Goal: Task Accomplishment & Management: Use online tool/utility

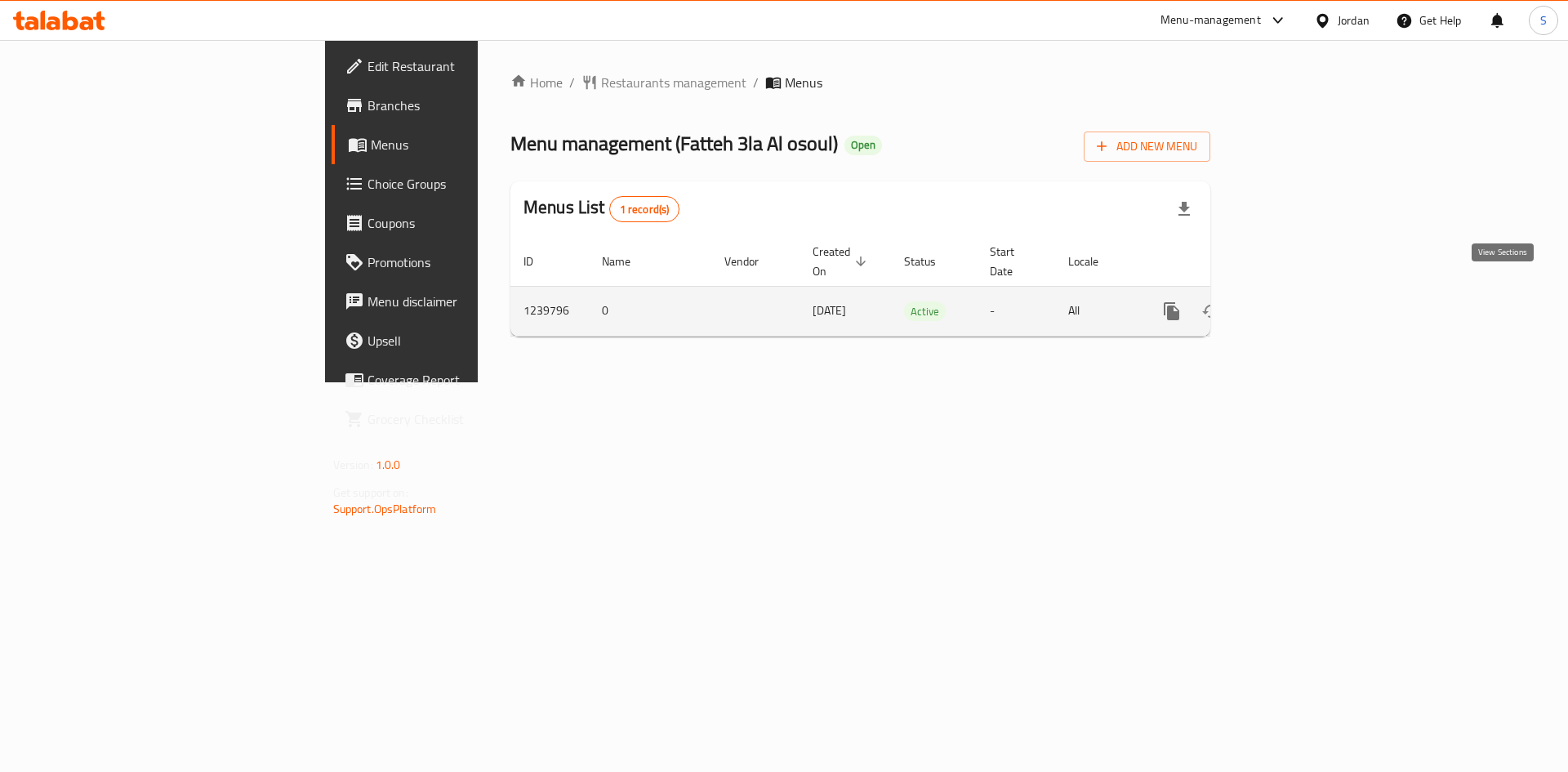
click at [1296, 304] on icon "enhanced table" at bounding box center [1288, 311] width 15 height 15
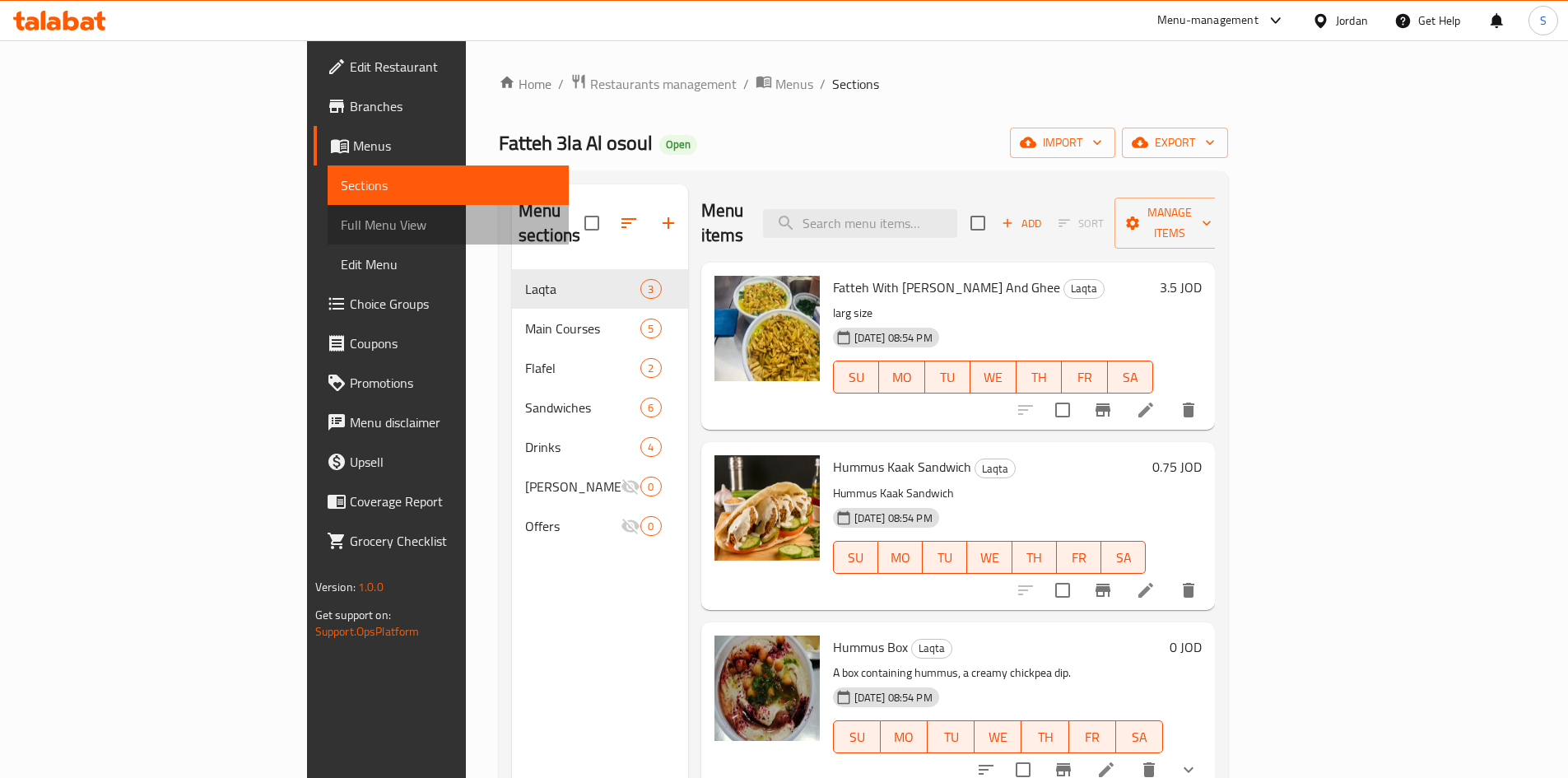
click at [327, 239] on link "Full Menu View" at bounding box center [448, 225] width 241 height 40
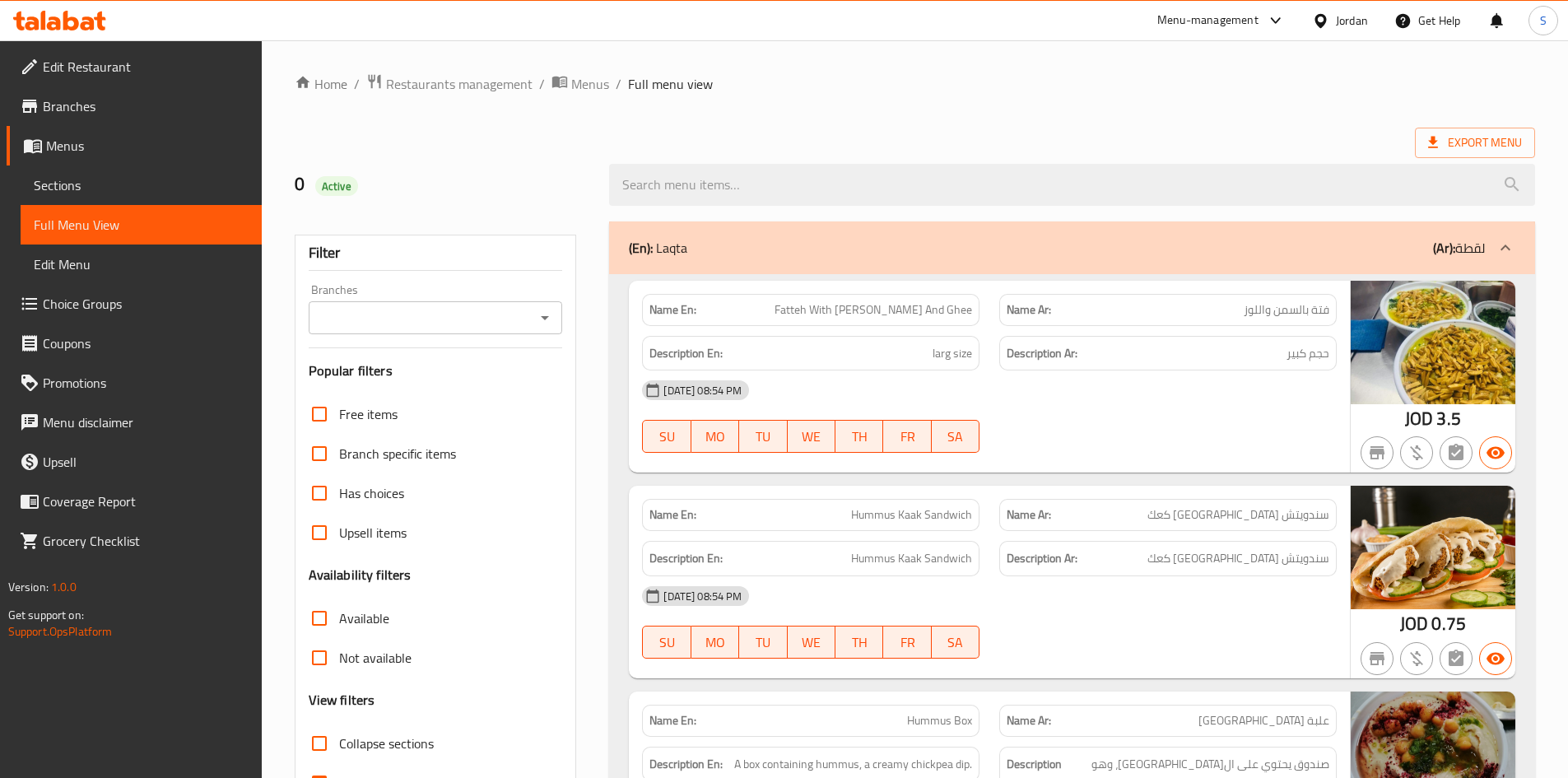
click at [409, 329] on div "Branches" at bounding box center [436, 318] width 254 height 33
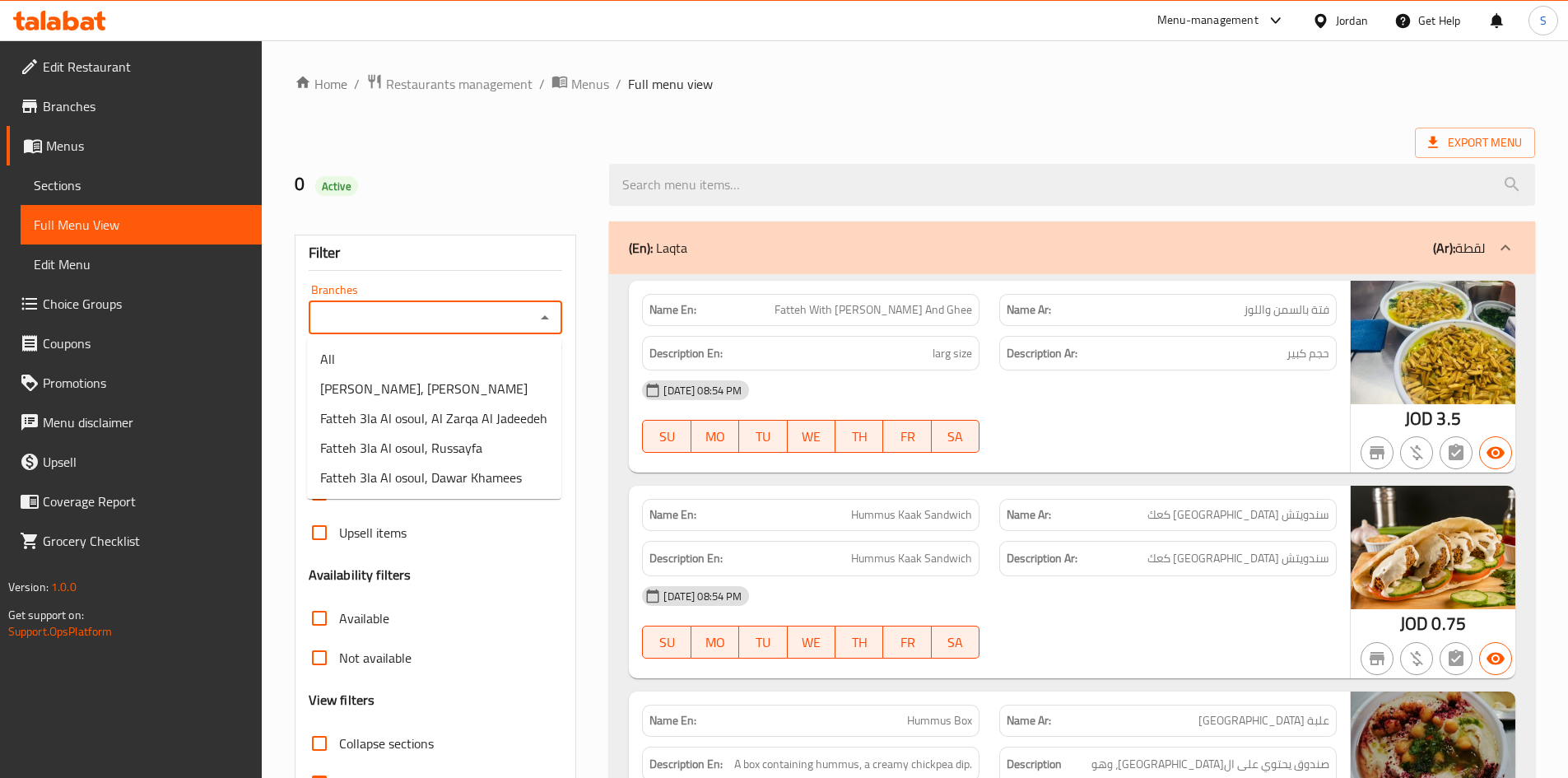
click at [433, 321] on input "Branches" at bounding box center [422, 318] width 217 height 23
click at [507, 477] on span "Fatteh 3la Al osoul, Dawar Khamees" at bounding box center [421, 477] width 201 height 20
type input "Fatteh 3la Al osoul, Dawar Khamees"
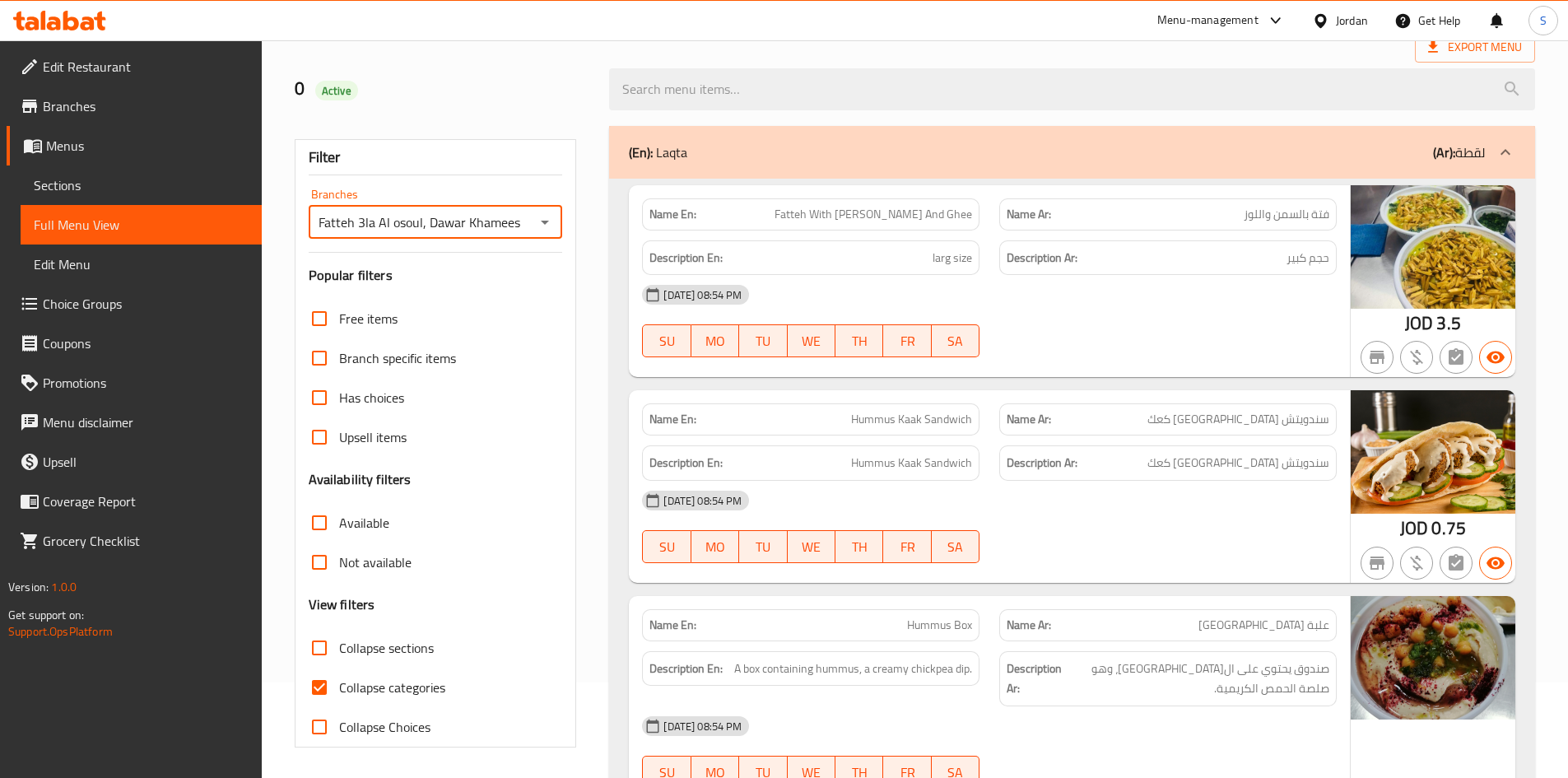
scroll to position [98, 0]
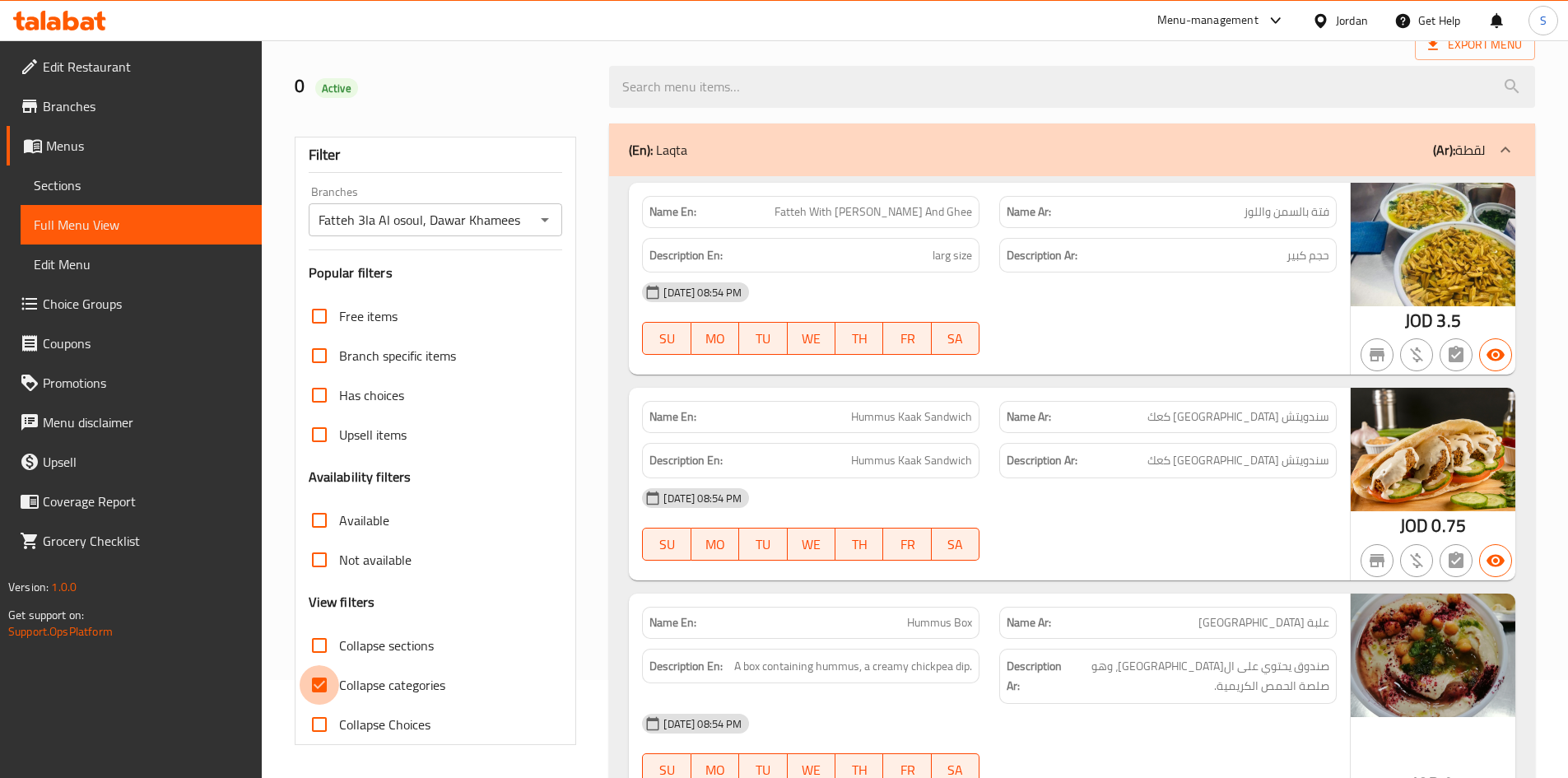
click at [332, 688] on input "Collapse categories" at bounding box center [320, 685] width 40 height 40
checkbox input "false"
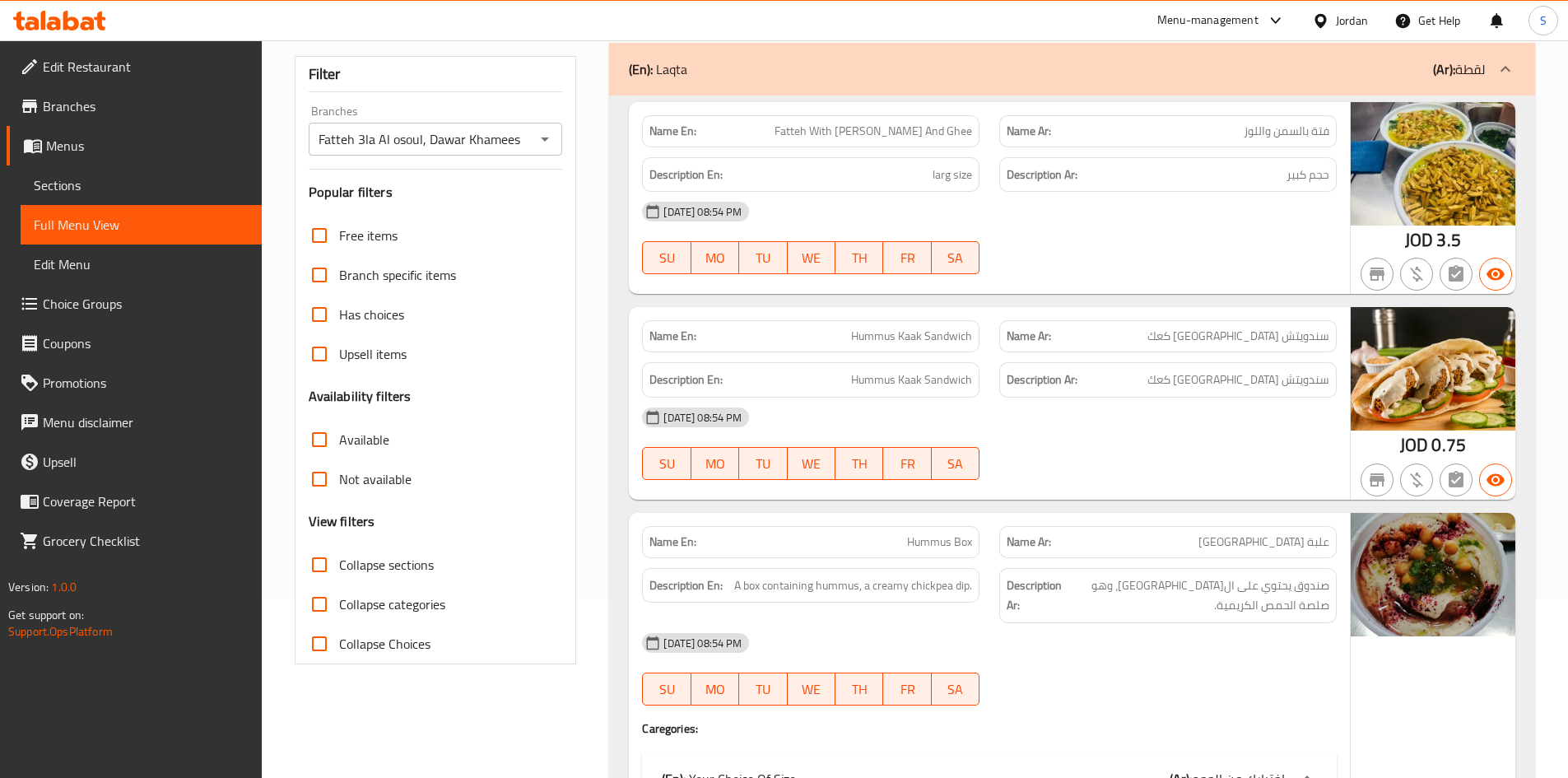
scroll to position [247, 0]
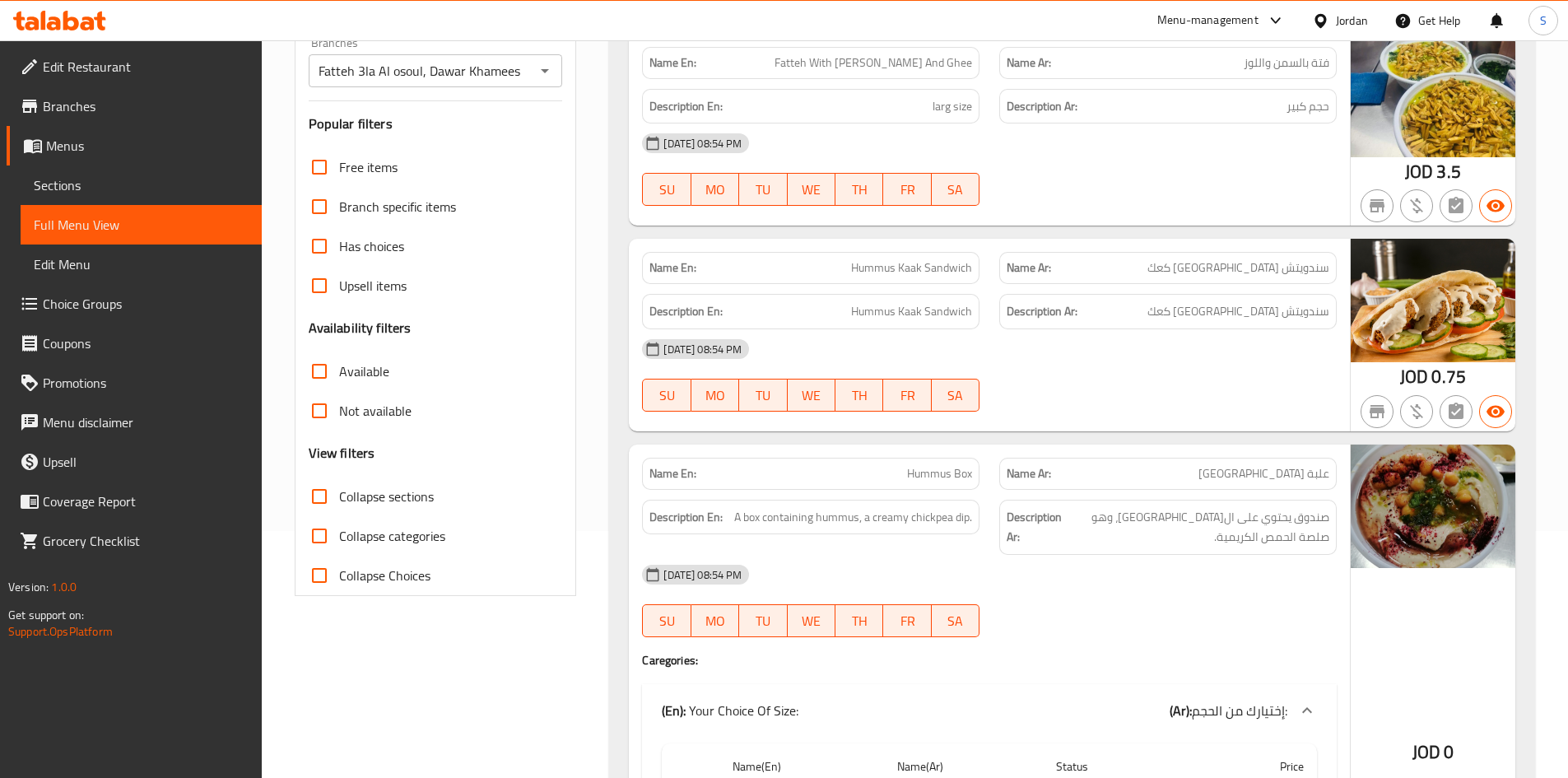
click at [384, 498] on span "Collapse sections" at bounding box center [386, 496] width 94 height 20
click at [339, 498] on input "Collapse sections" at bounding box center [320, 496] width 40 height 40
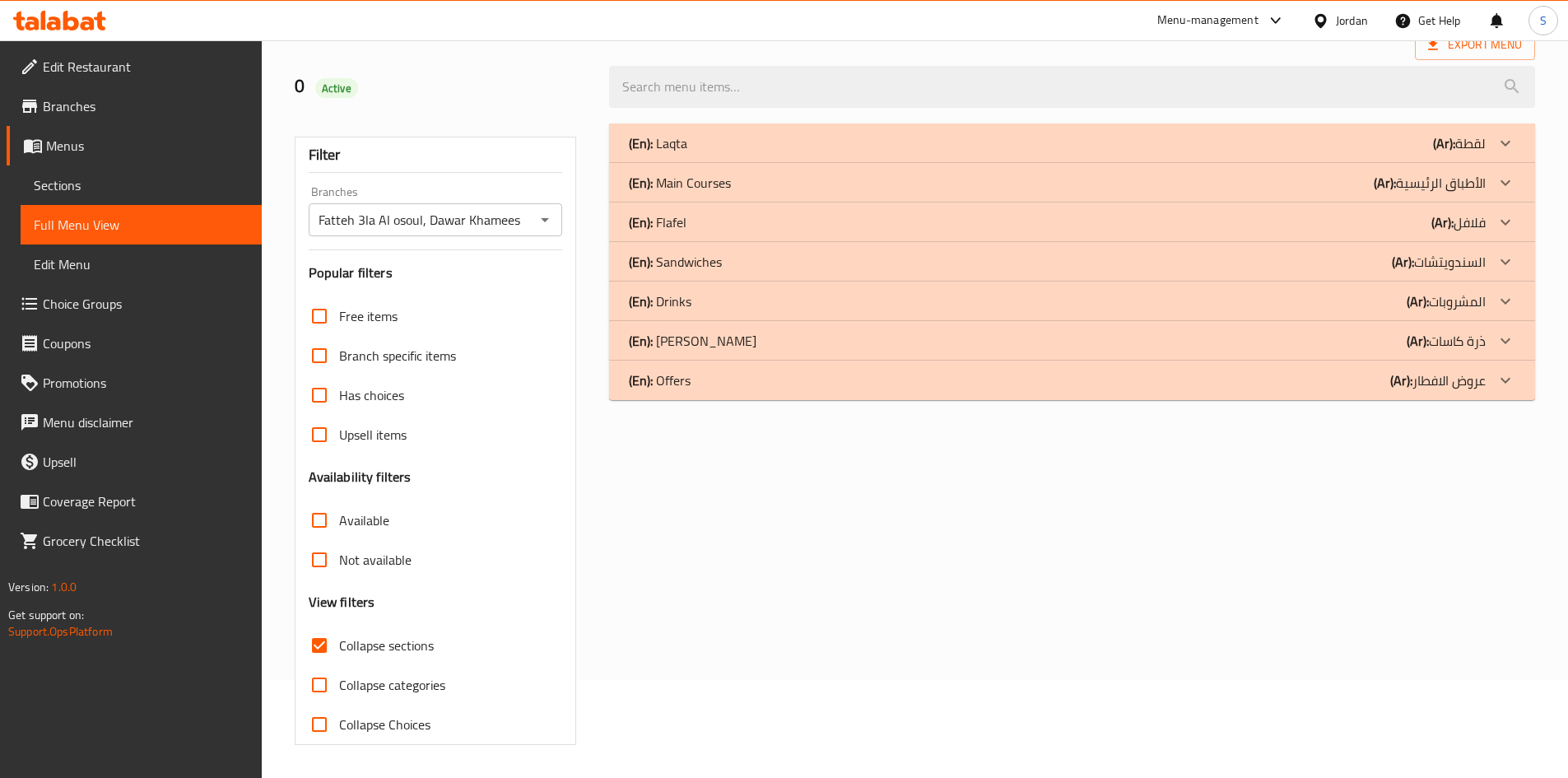
scroll to position [98, 0]
click at [322, 653] on input "Collapse sections" at bounding box center [320, 645] width 40 height 40
checkbox input "false"
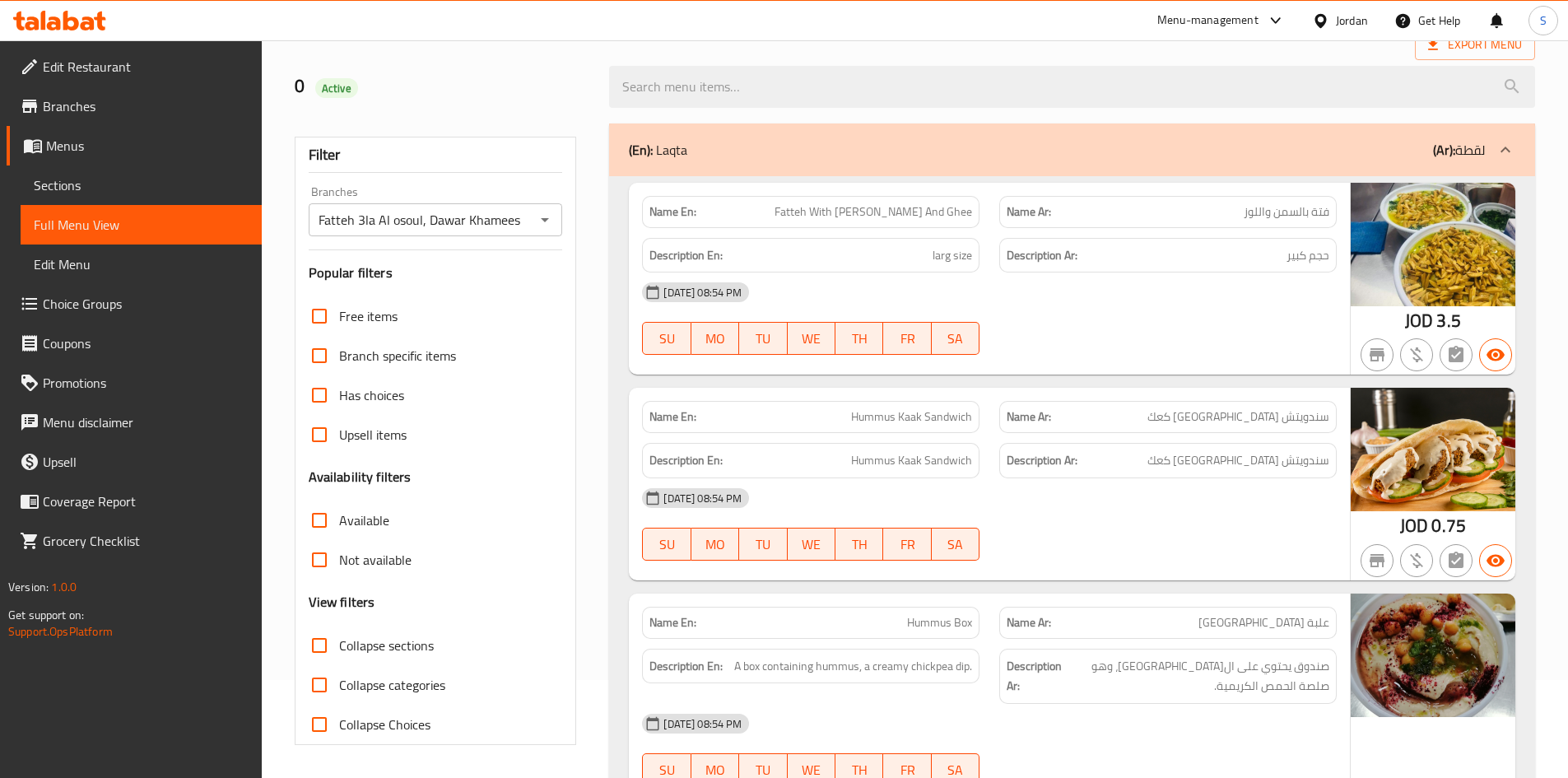
scroll to position [247, 0]
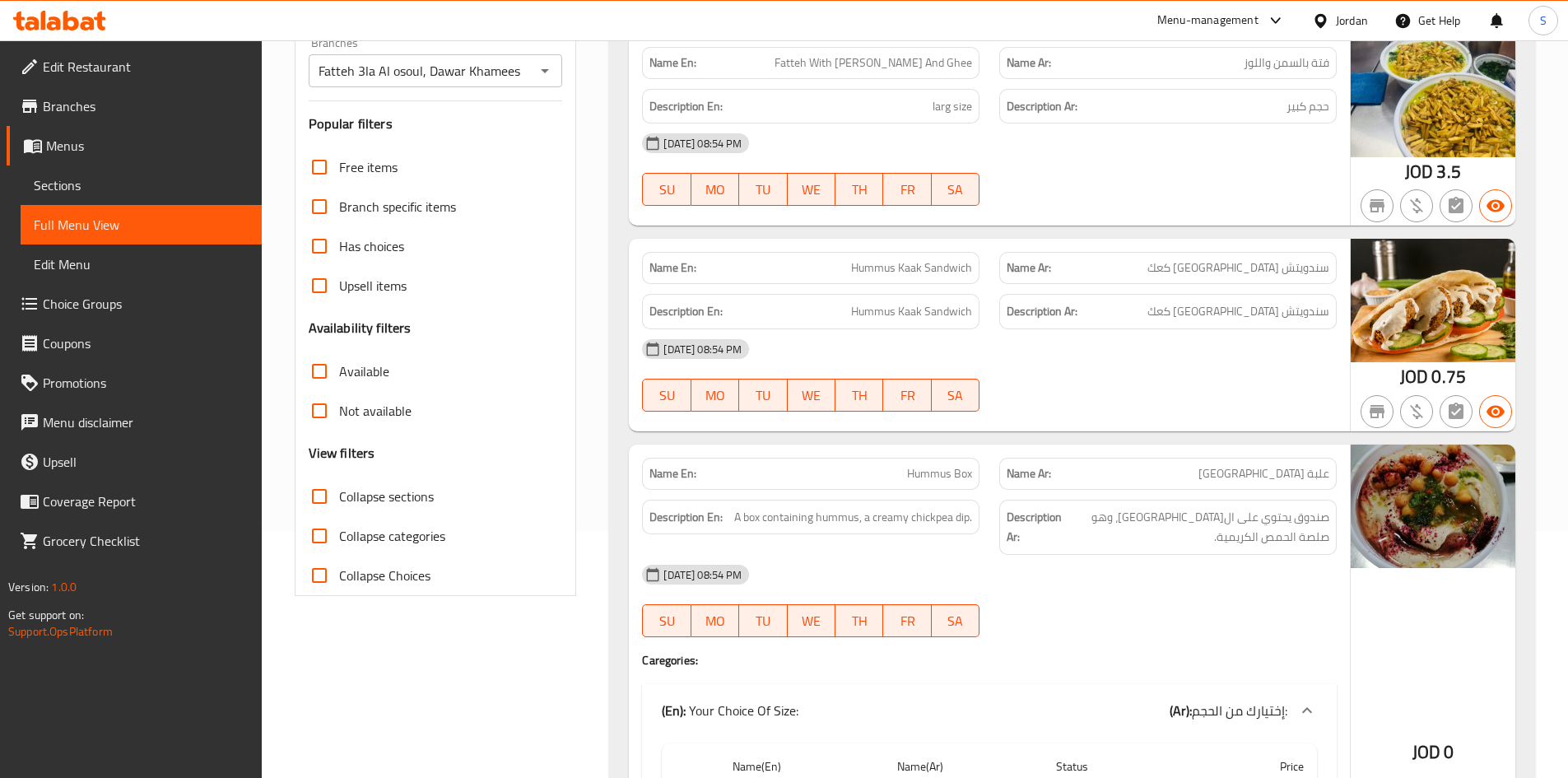
click at [338, 417] on input "Not available" at bounding box center [320, 411] width 40 height 40
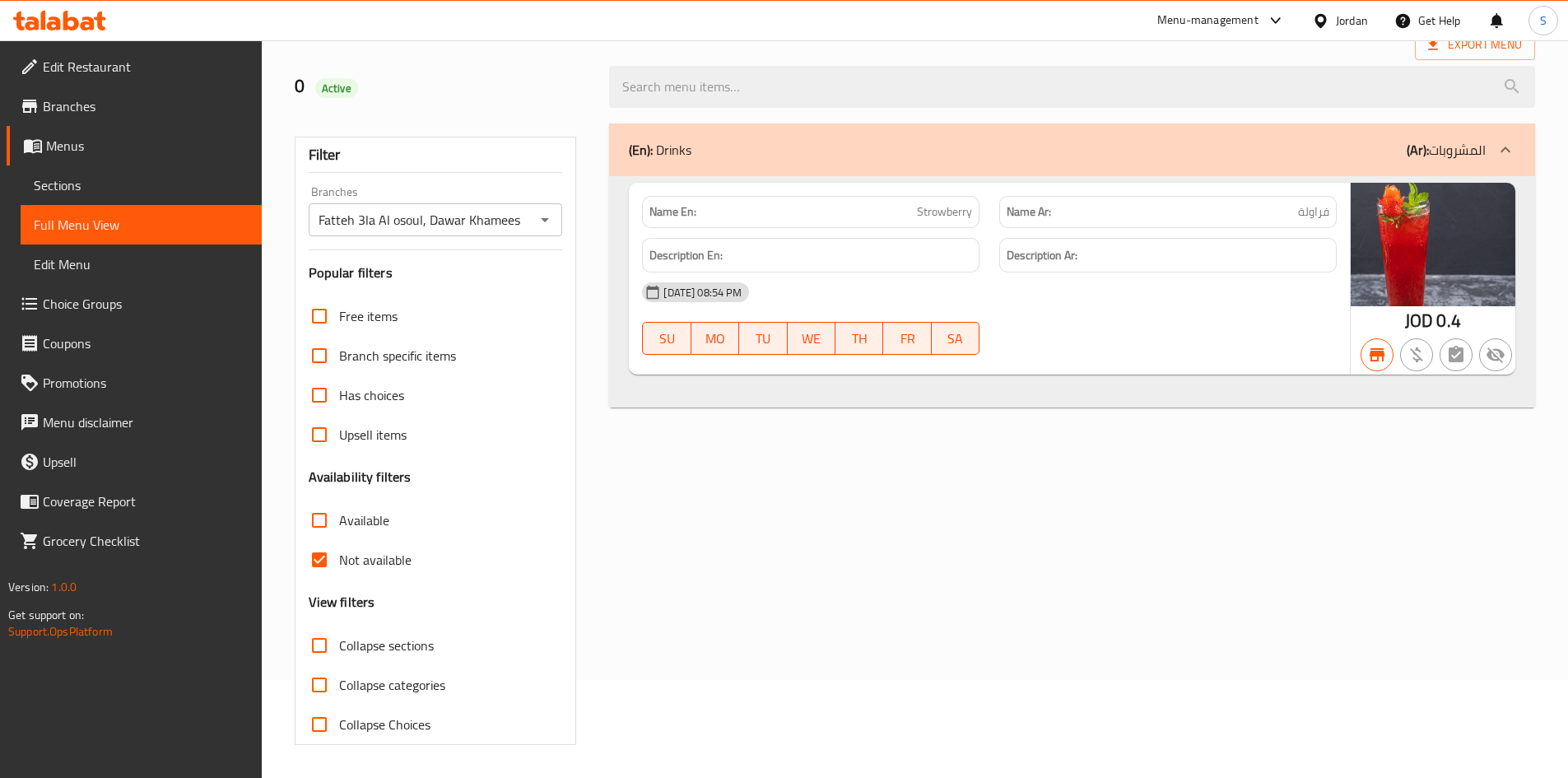
scroll to position [98, 0]
click at [355, 563] on span "Not available" at bounding box center [375, 560] width 72 height 20
click at [339, 563] on input "Not available" at bounding box center [320, 560] width 40 height 40
checkbox input "false"
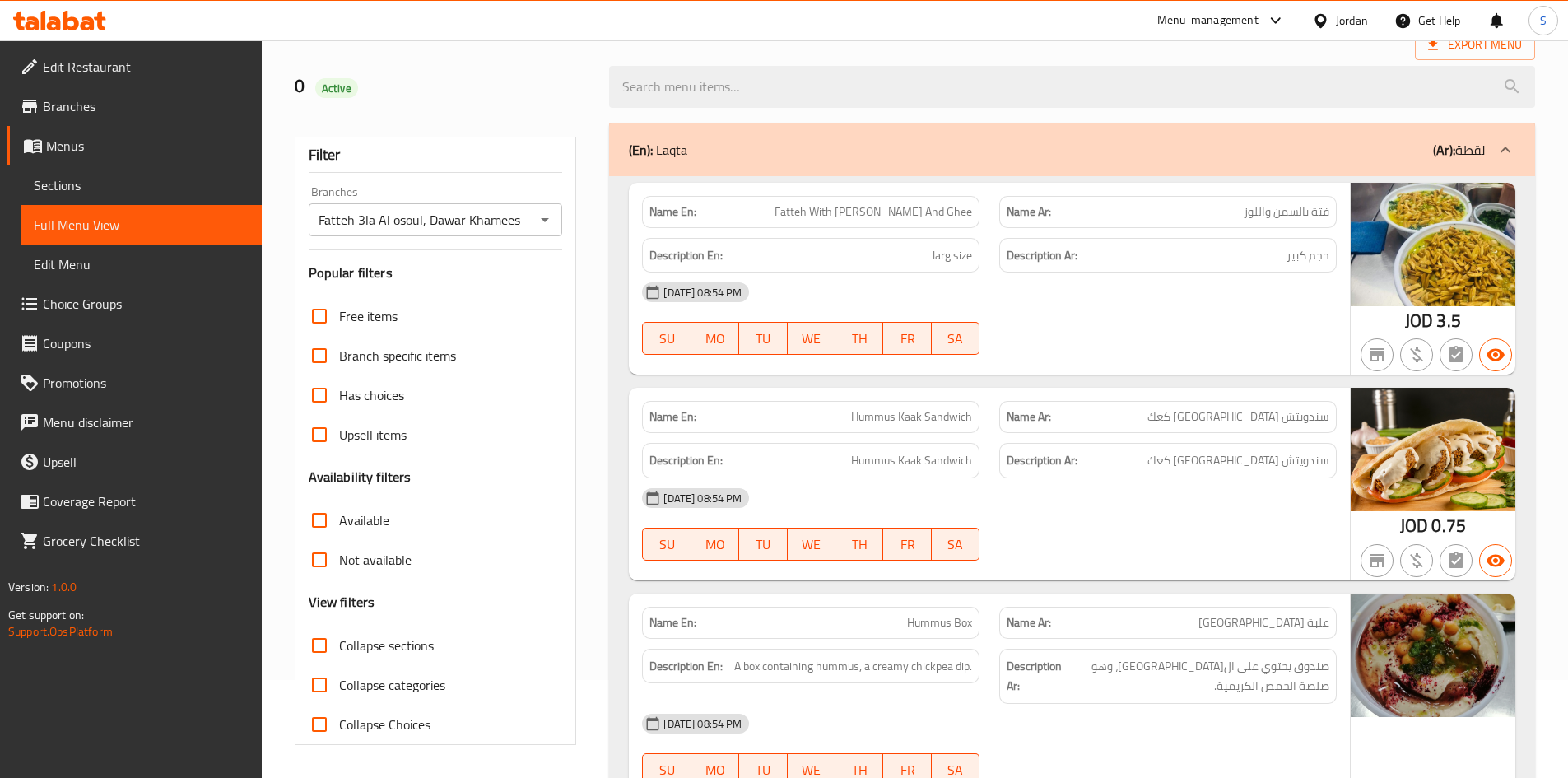
click at [359, 397] on span "Has choices" at bounding box center [372, 395] width 65 height 20
click at [339, 397] on input "Has choices" at bounding box center [320, 395] width 40 height 40
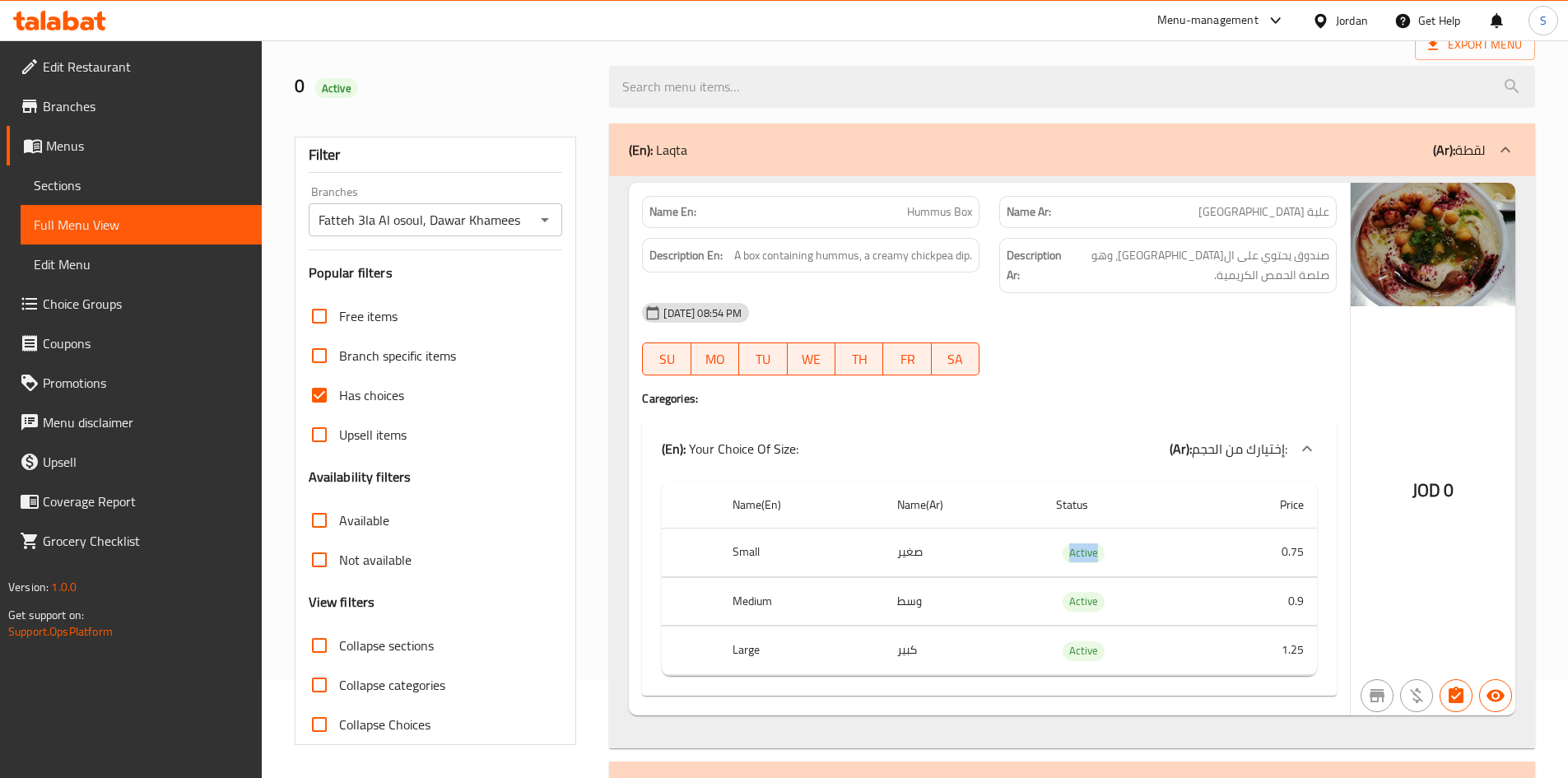
drag, startPoint x: 1053, startPoint y: 554, endPoint x: 1229, endPoint y: 549, distance: 176.1
click at [1229, 549] on tr "Small صغير Active 0.75" at bounding box center [989, 553] width 655 height 49
copy span "Active"
click at [341, 398] on span "Has choices" at bounding box center [372, 395] width 65 height 20
click at [339, 398] on input "Has choices" at bounding box center [320, 395] width 40 height 40
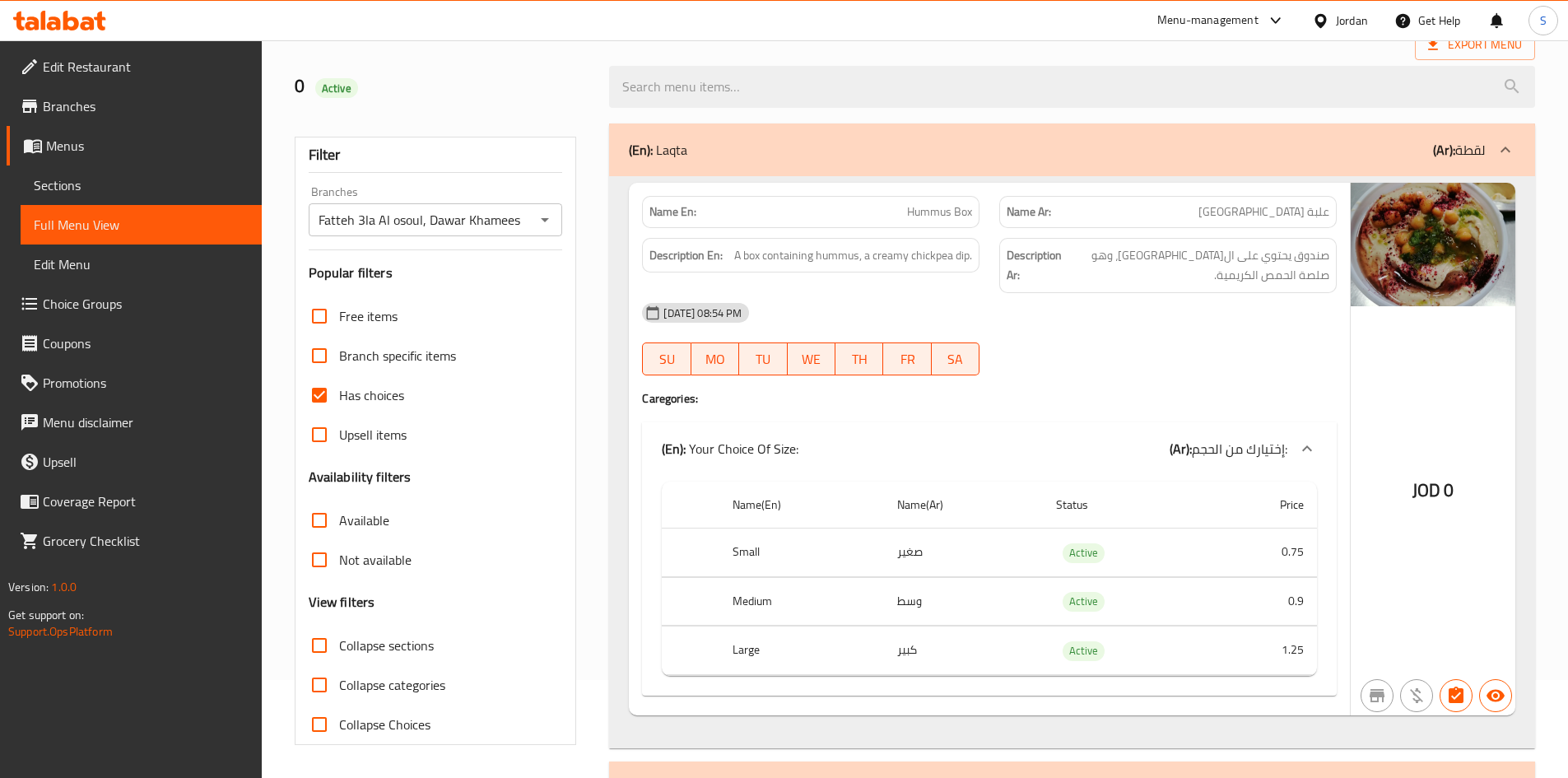
checkbox input "false"
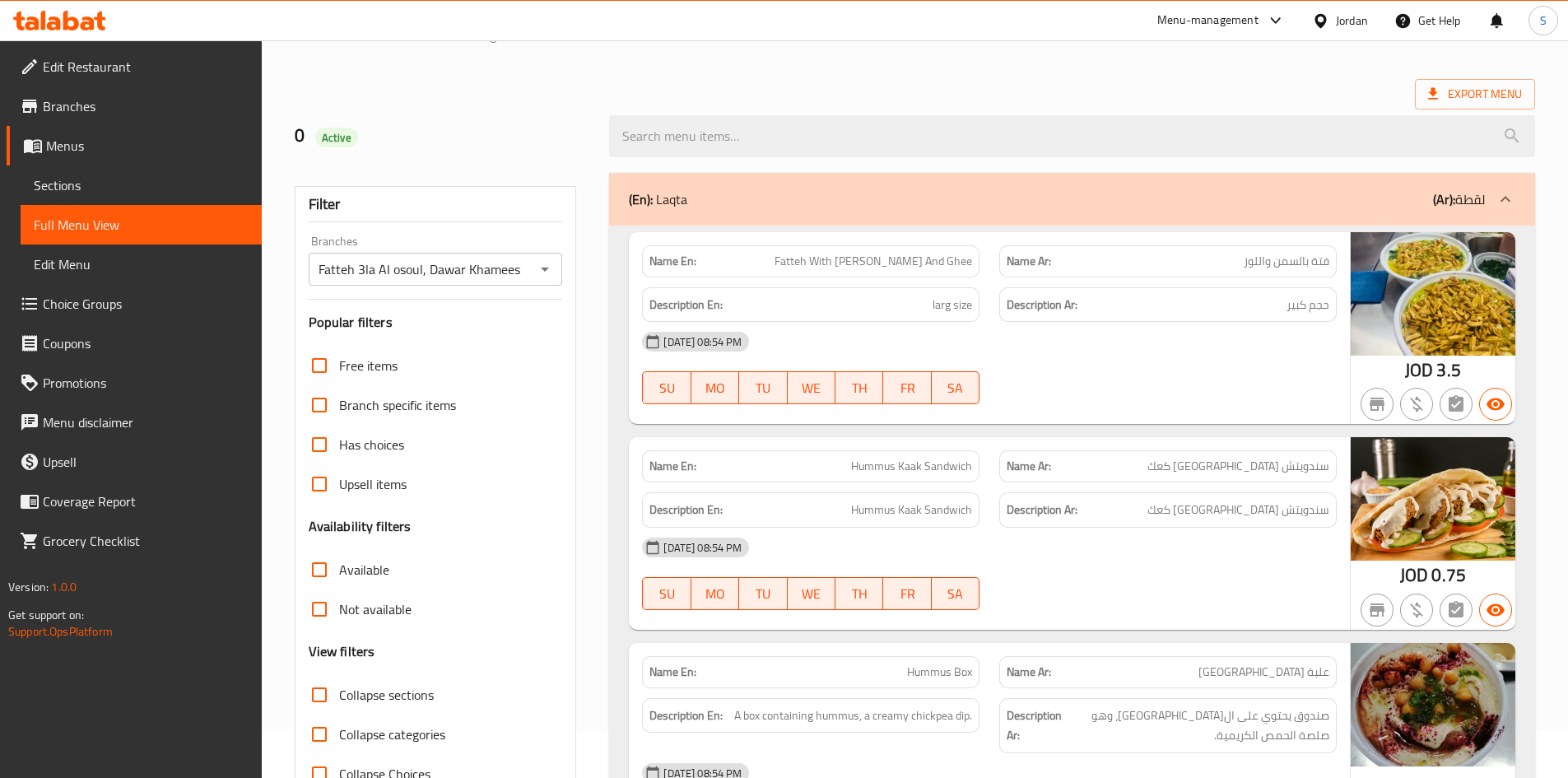
scroll to position [0, 0]
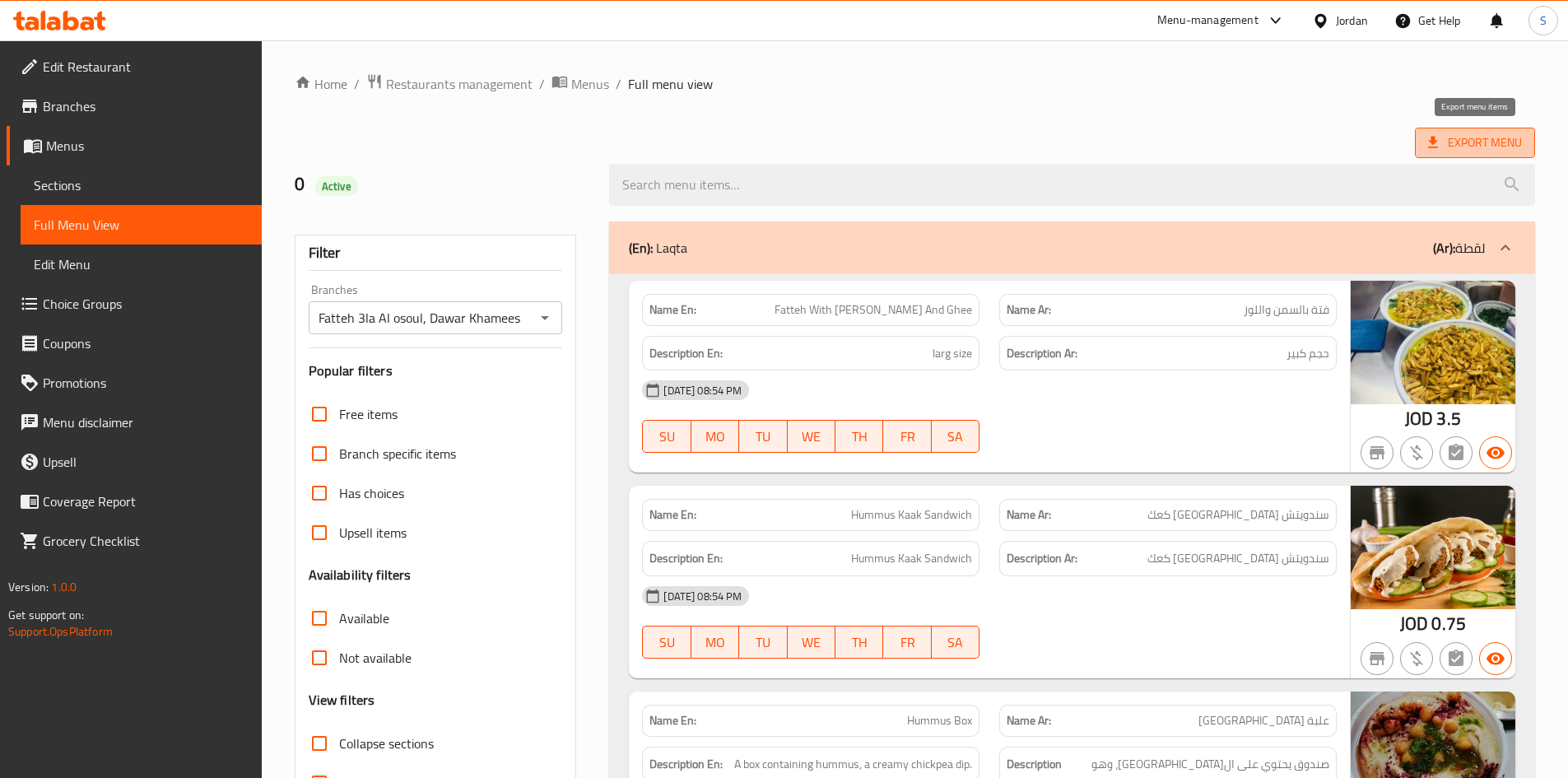
click at [1448, 135] on span "Export Menu" at bounding box center [1475, 143] width 94 height 21
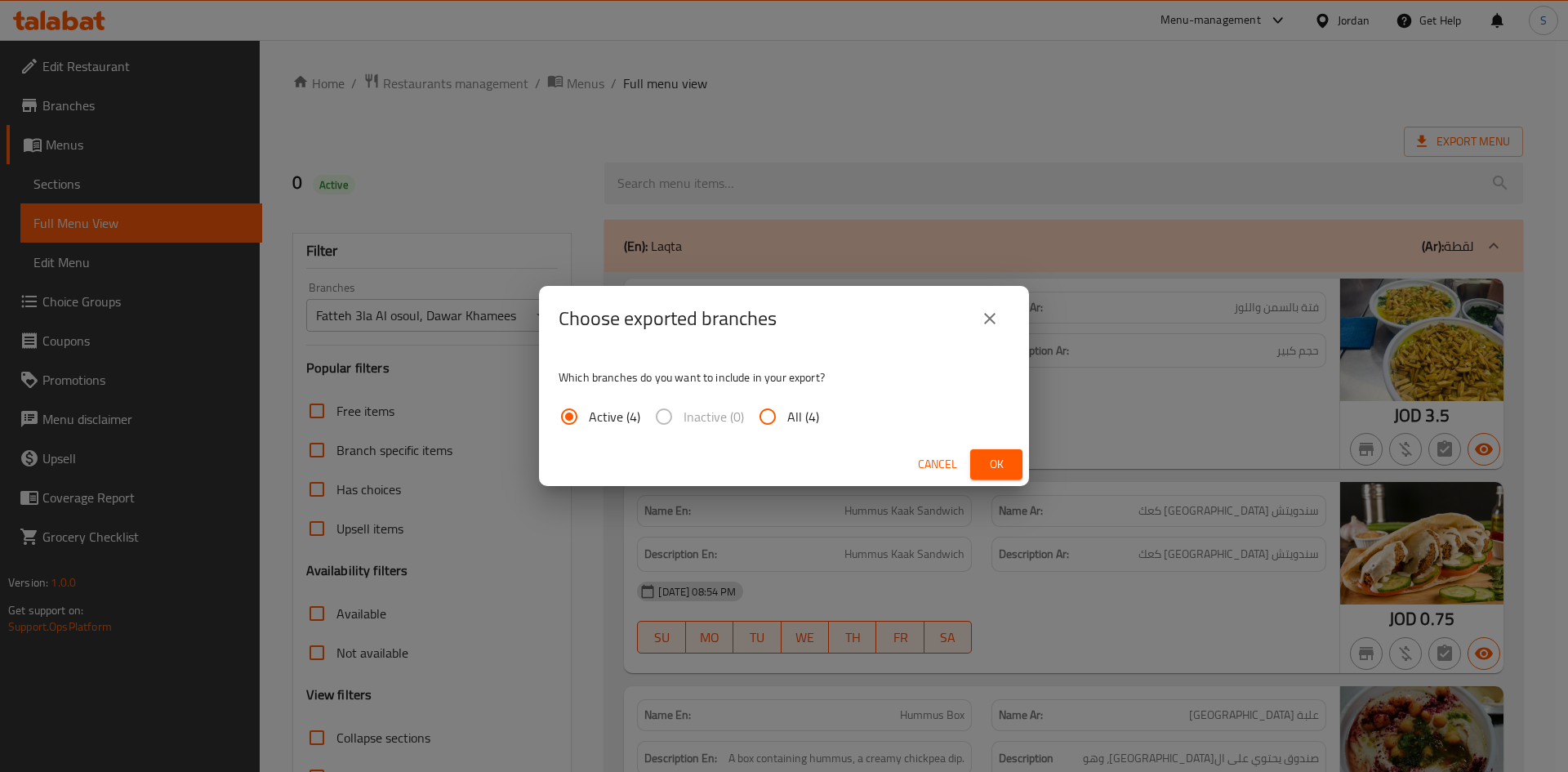
click at [767, 418] on input "All (4)" at bounding box center [768, 417] width 39 height 39
radio input "true"
click at [1012, 469] on button "Ok" at bounding box center [995, 464] width 52 height 31
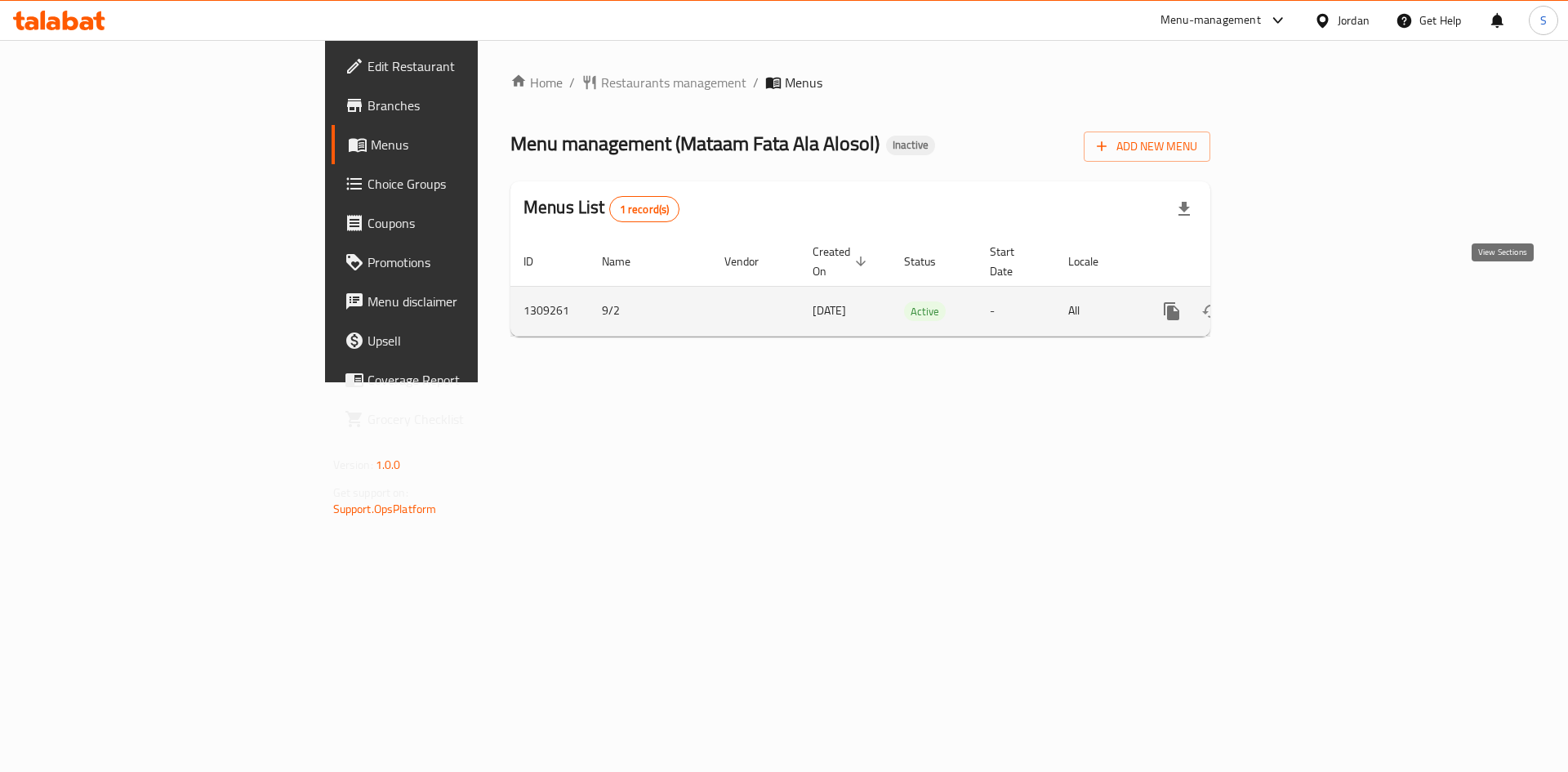
click at [1309, 303] on link "enhanced table" at bounding box center [1289, 311] width 39 height 39
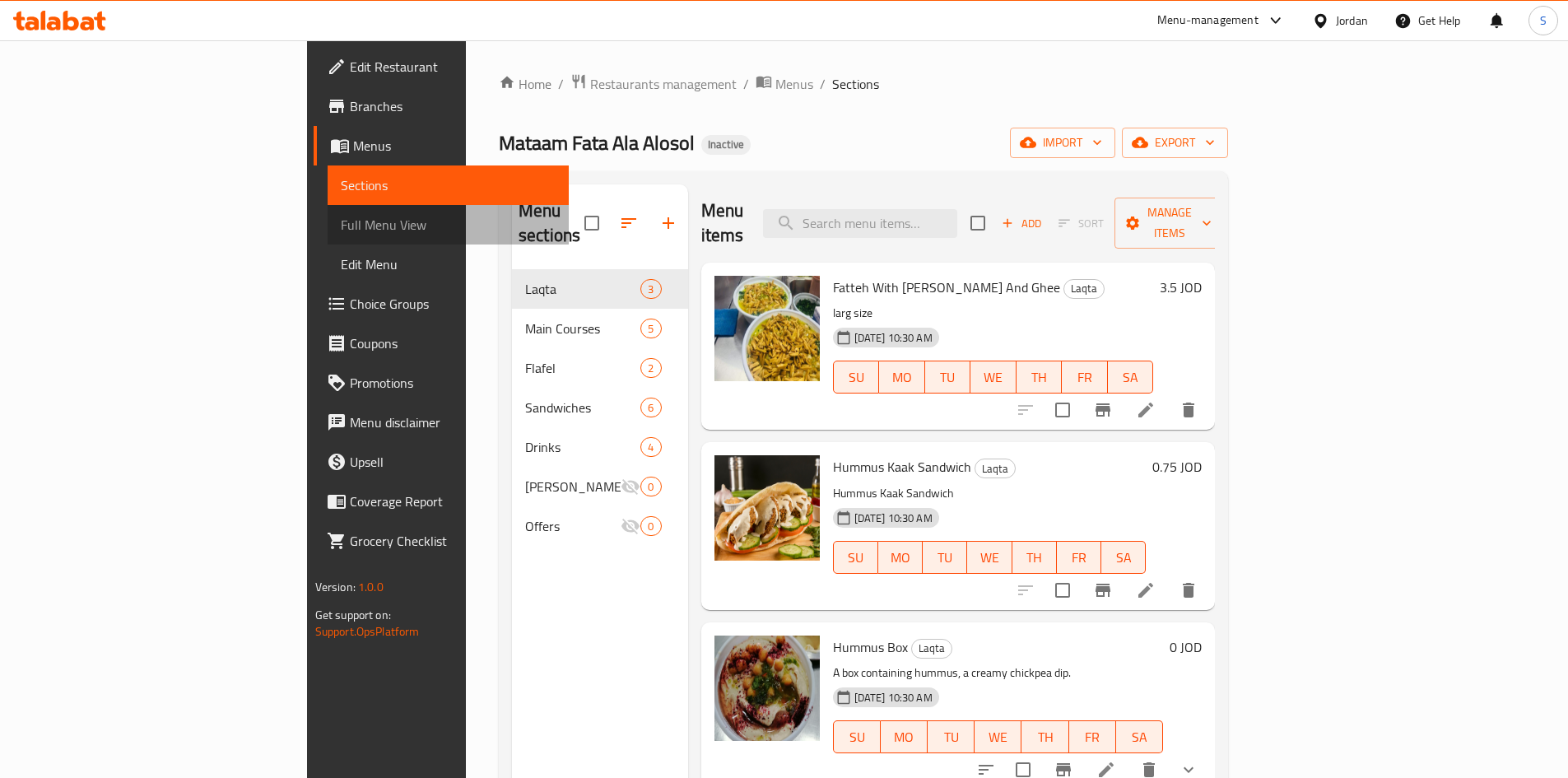
click at [327, 235] on link "Full Menu View" at bounding box center [448, 225] width 241 height 40
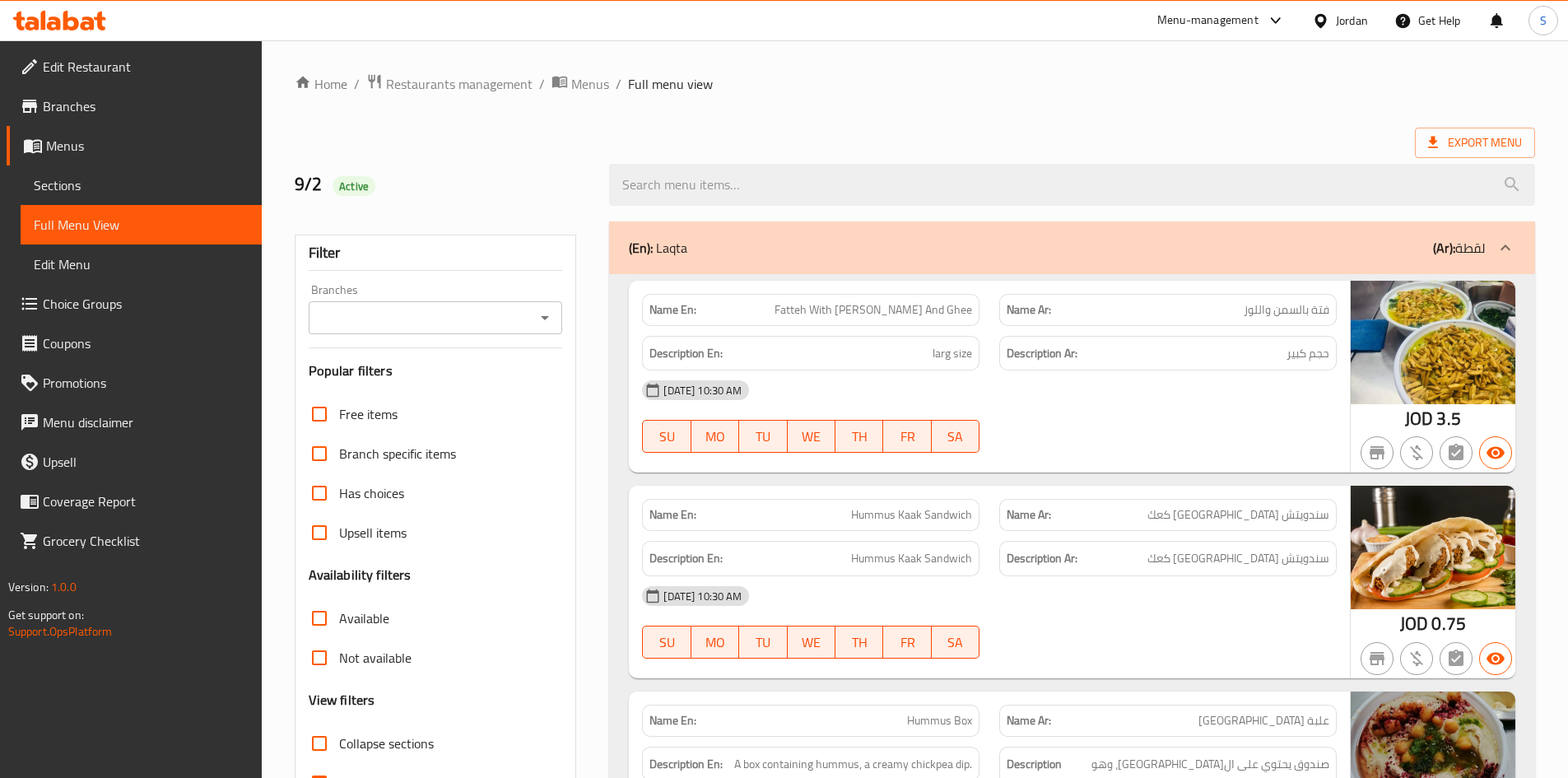
click at [444, 316] on input "Branches" at bounding box center [422, 318] width 217 height 23
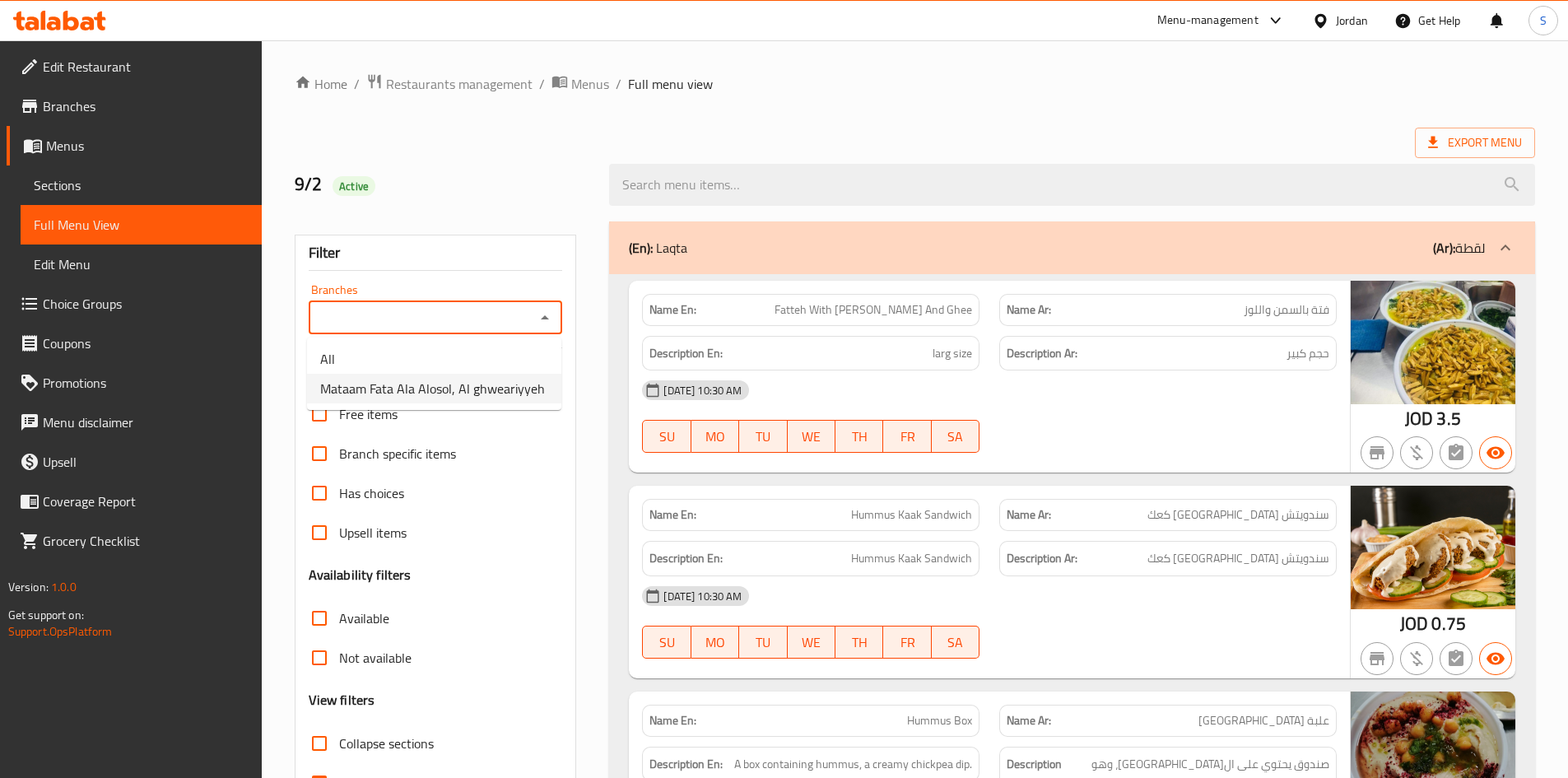
click at [452, 390] on span "Mataam Fata Ala Alosol, Al ghweariyyeh" at bounding box center [433, 389] width 224 height 20
type input "Mataam Fata Ala Alosol, Al ghweariyyeh"
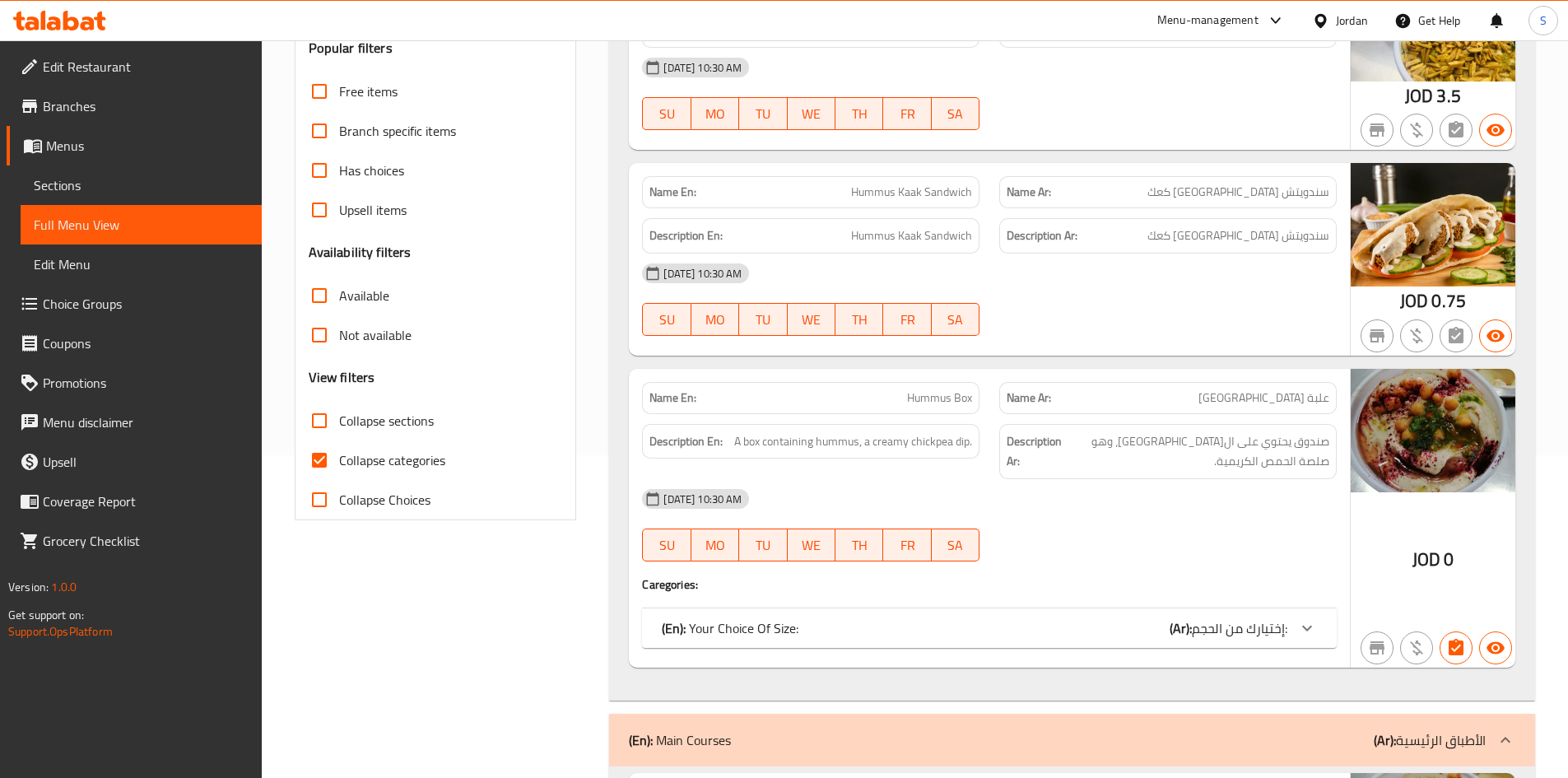
scroll to position [345, 0]
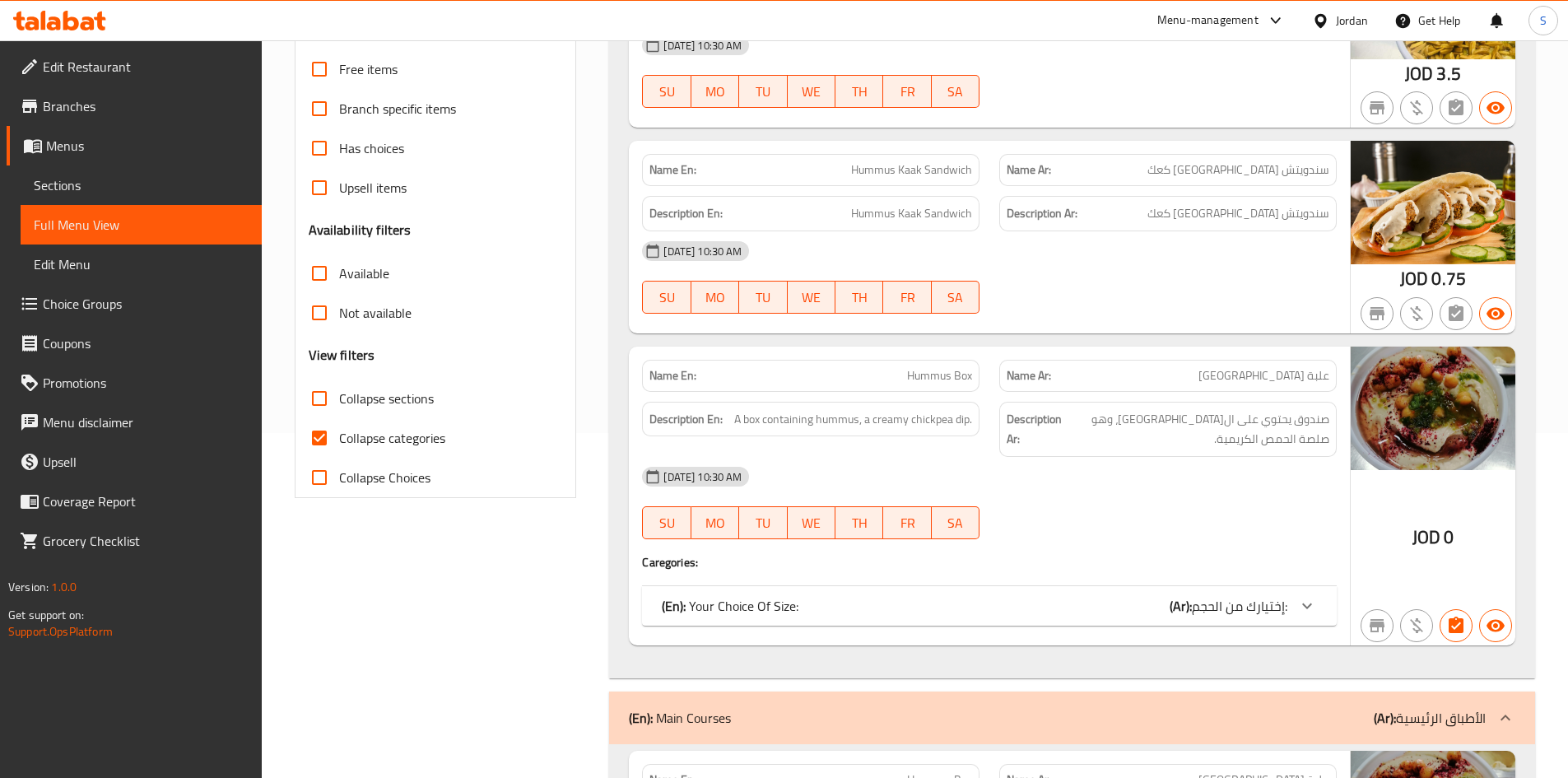
click at [337, 437] on input "Collapse categories" at bounding box center [320, 438] width 40 height 40
checkbox input "false"
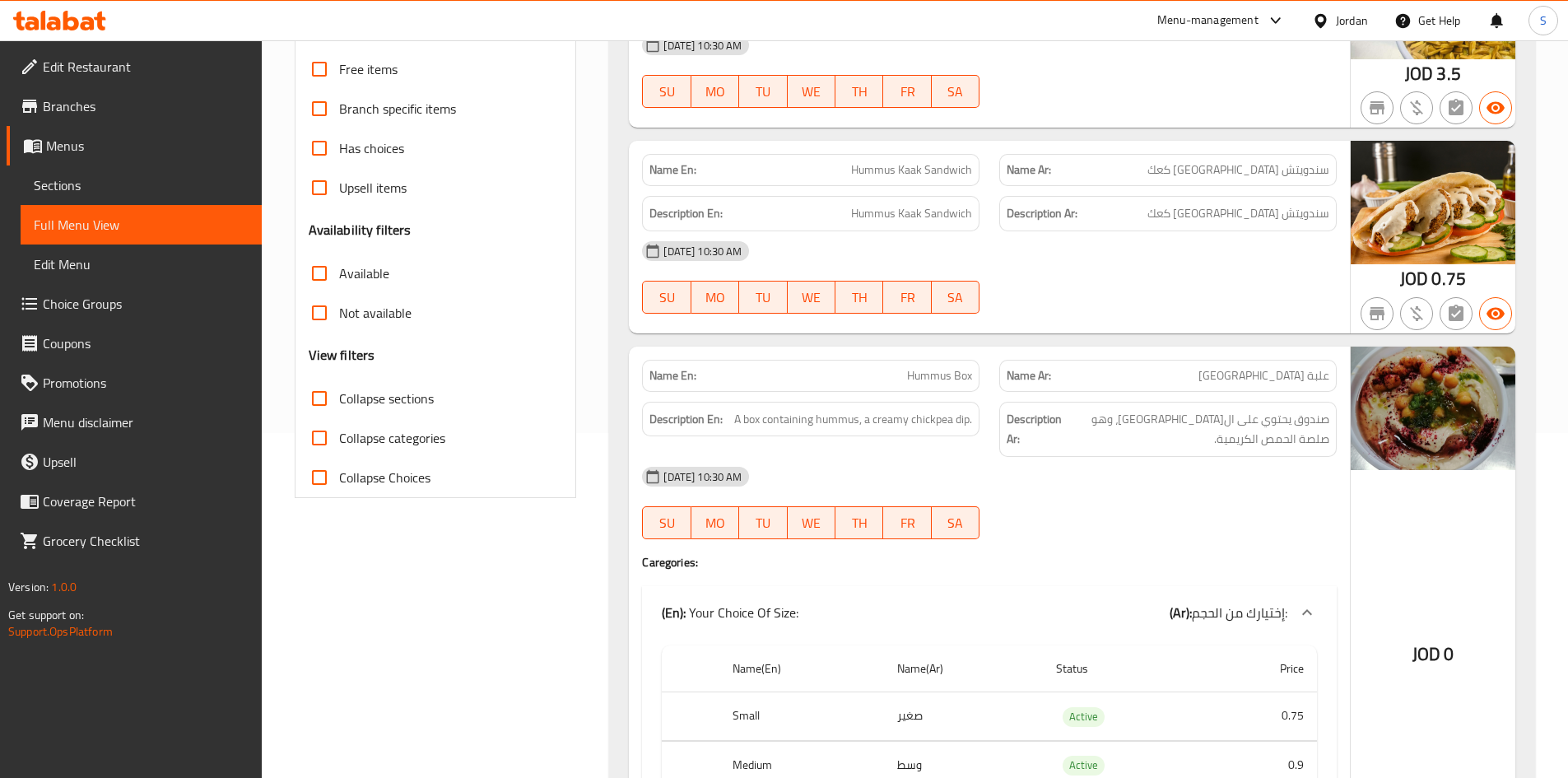
click at [326, 317] on input "Not available" at bounding box center [320, 313] width 40 height 40
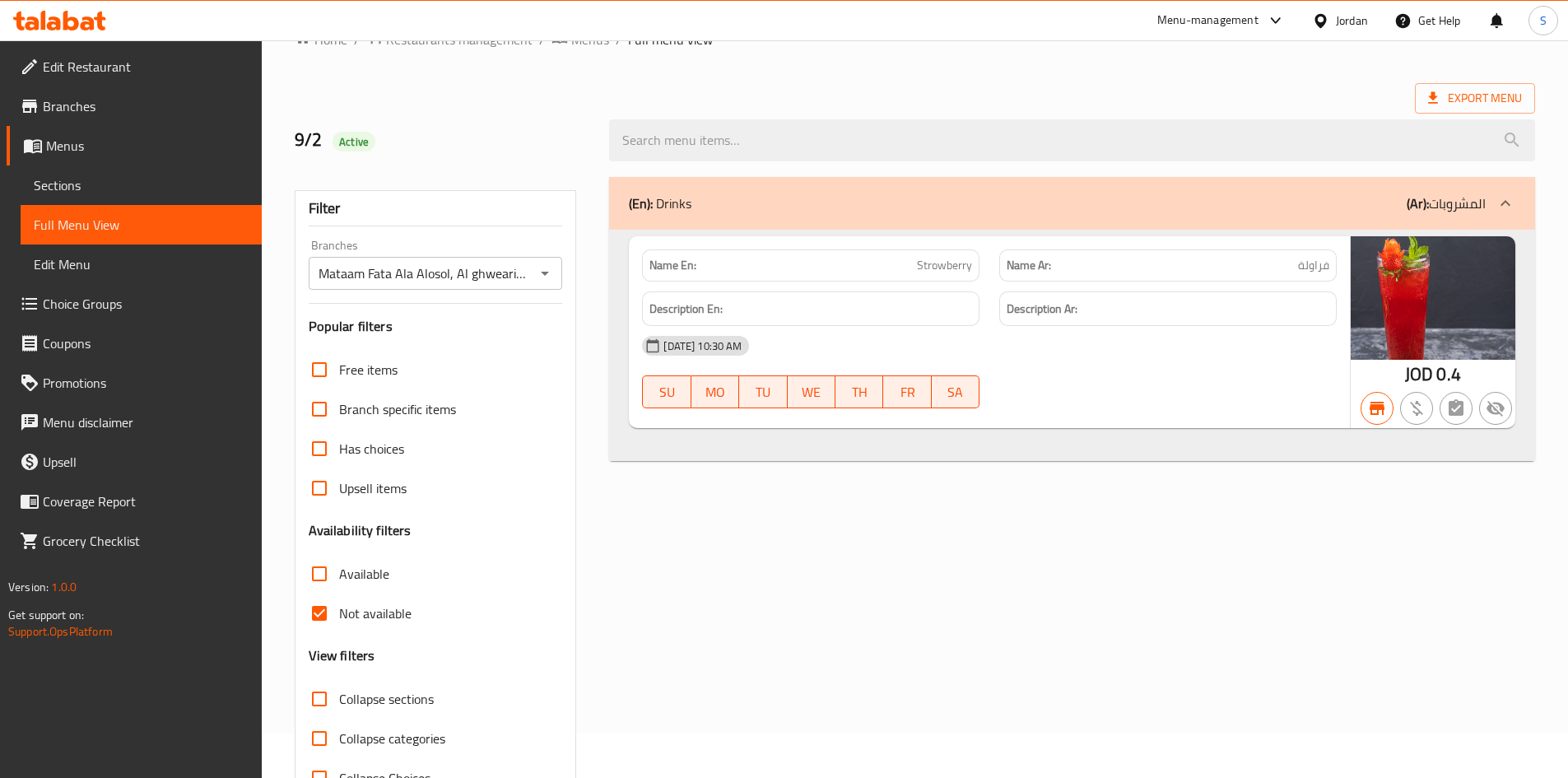
scroll to position [16, 0]
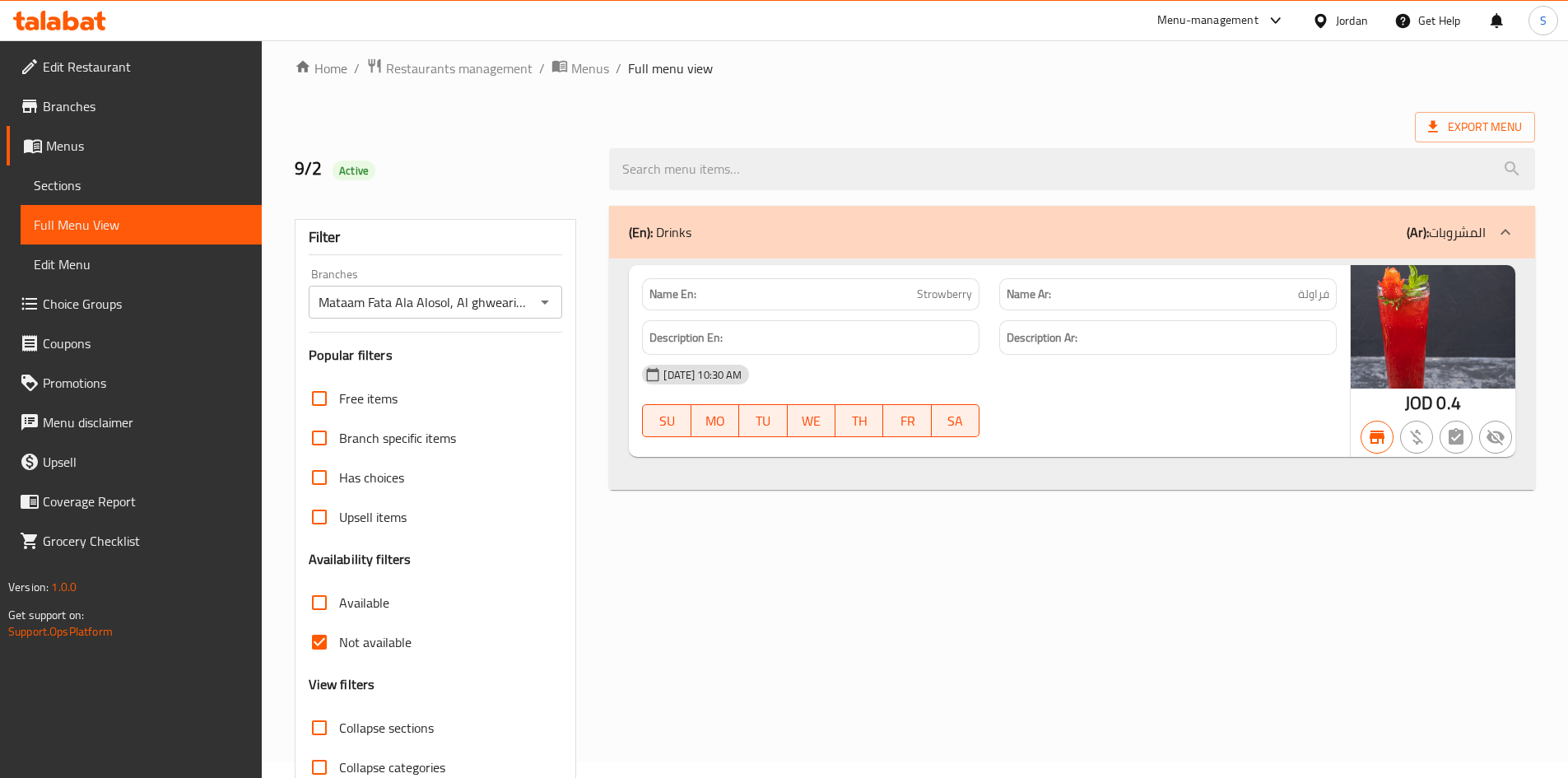
click at [360, 655] on label "Not available" at bounding box center [355, 642] width 112 height 40
click at [339, 655] on input "Not available" at bounding box center [320, 642] width 40 height 40
checkbox input "false"
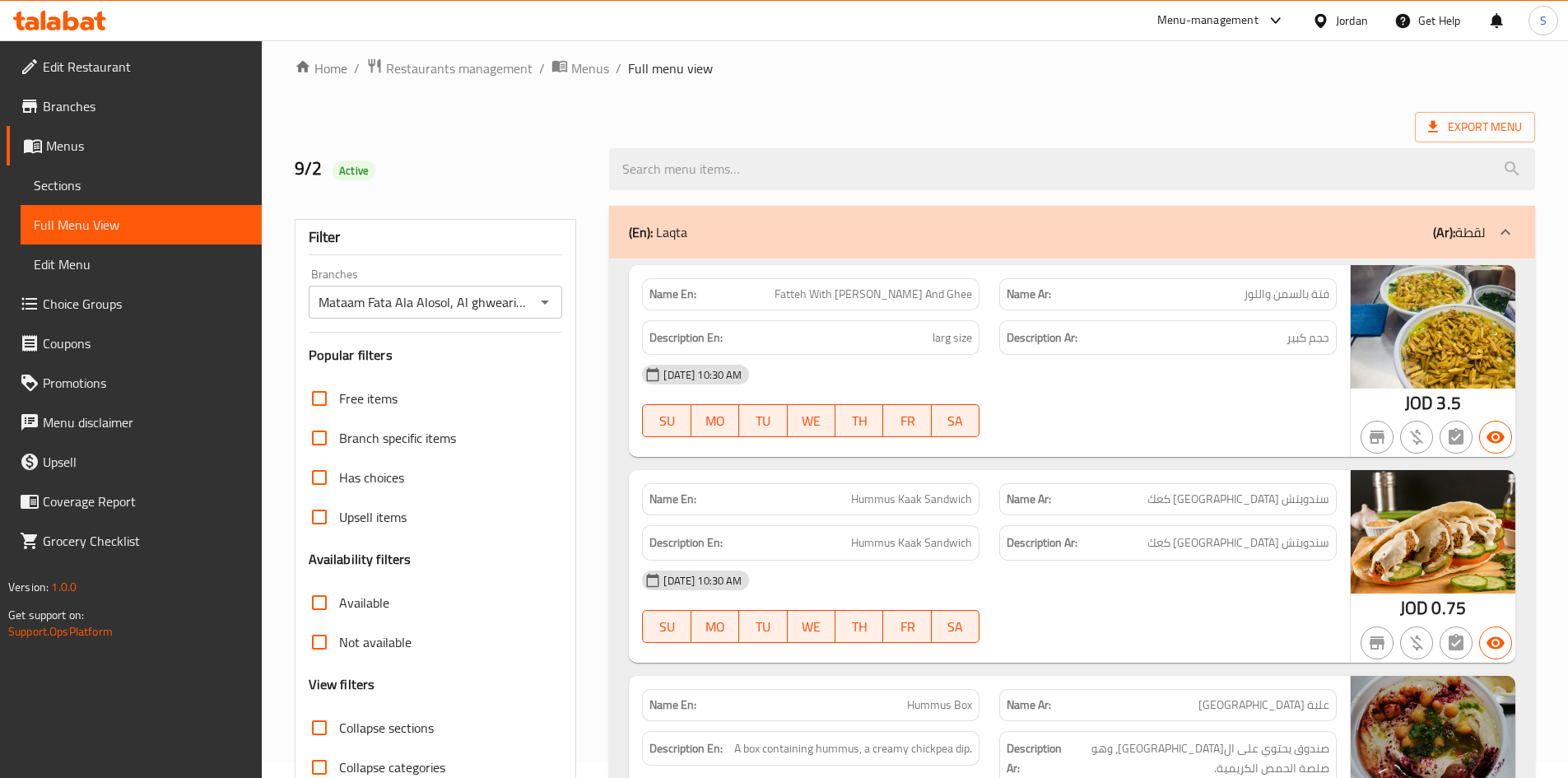
click at [353, 480] on span "Has choices" at bounding box center [372, 477] width 65 height 20
click at [339, 480] on input "Has choices" at bounding box center [320, 477] width 40 height 40
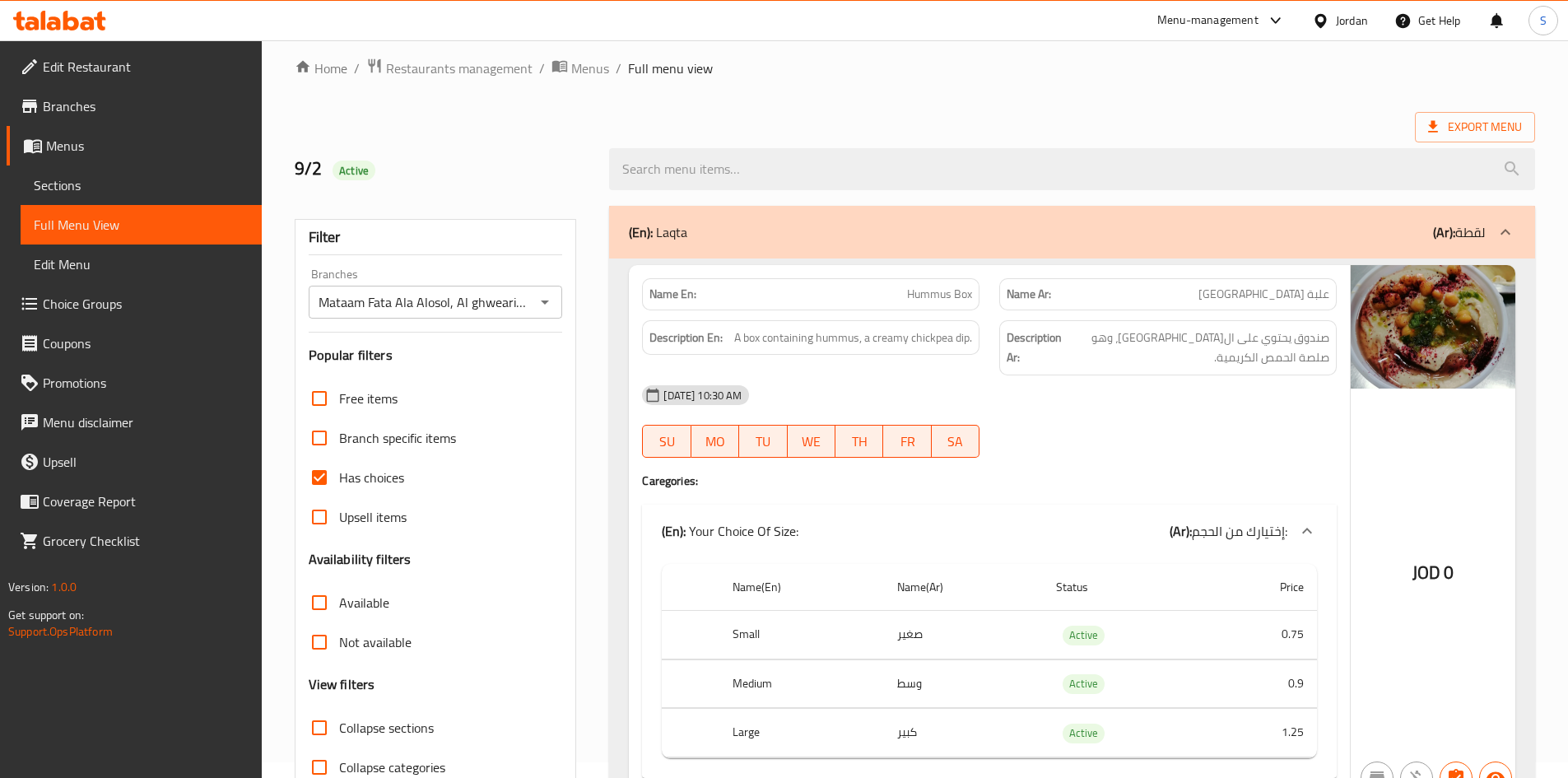
click at [357, 495] on label "Has choices" at bounding box center [351, 477] width 104 height 40
click at [339, 495] on input "Has choices" at bounding box center [320, 477] width 40 height 40
checkbox input "false"
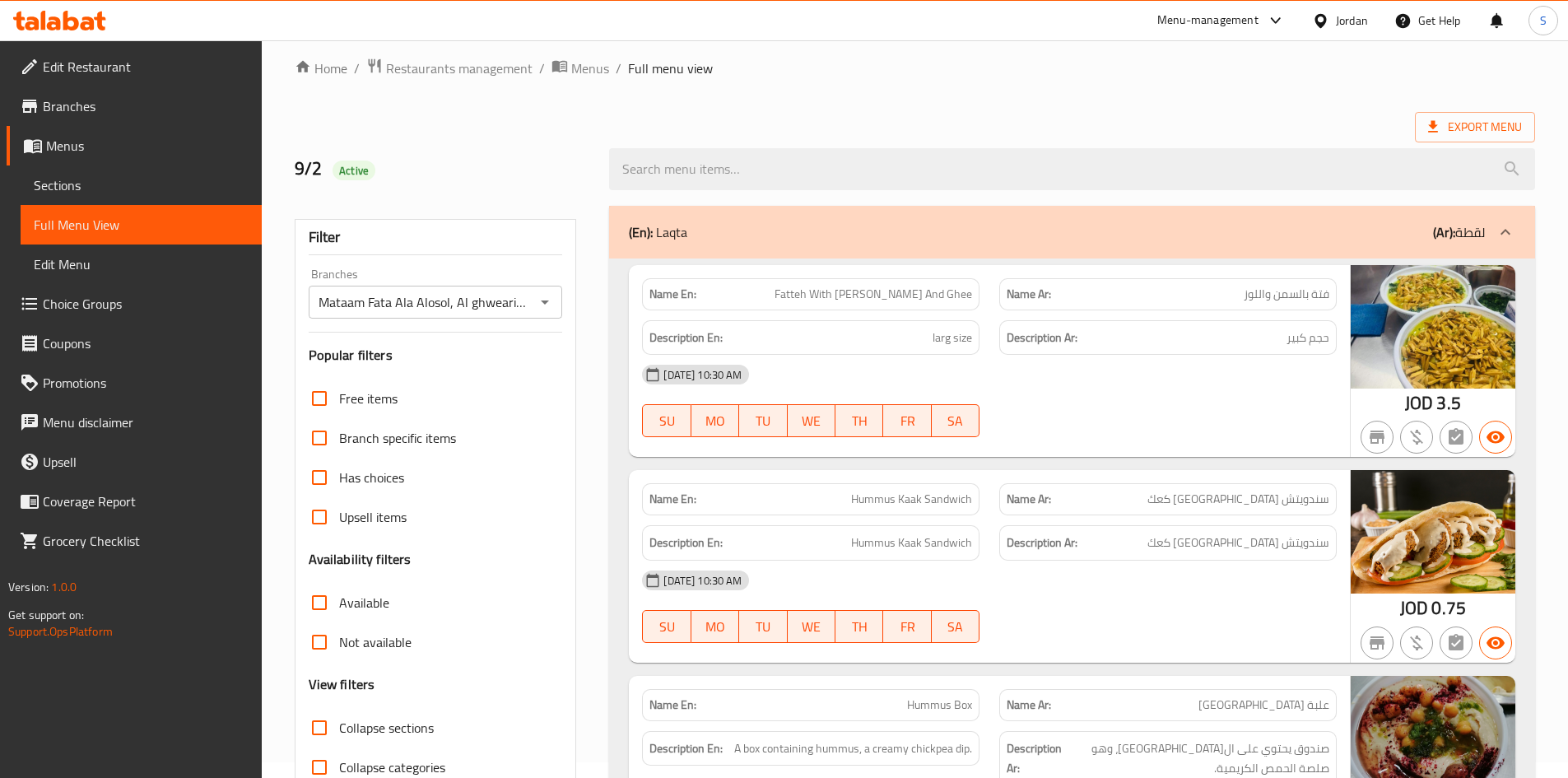
click at [1457, 119] on span "Export Menu" at bounding box center [1475, 127] width 94 height 21
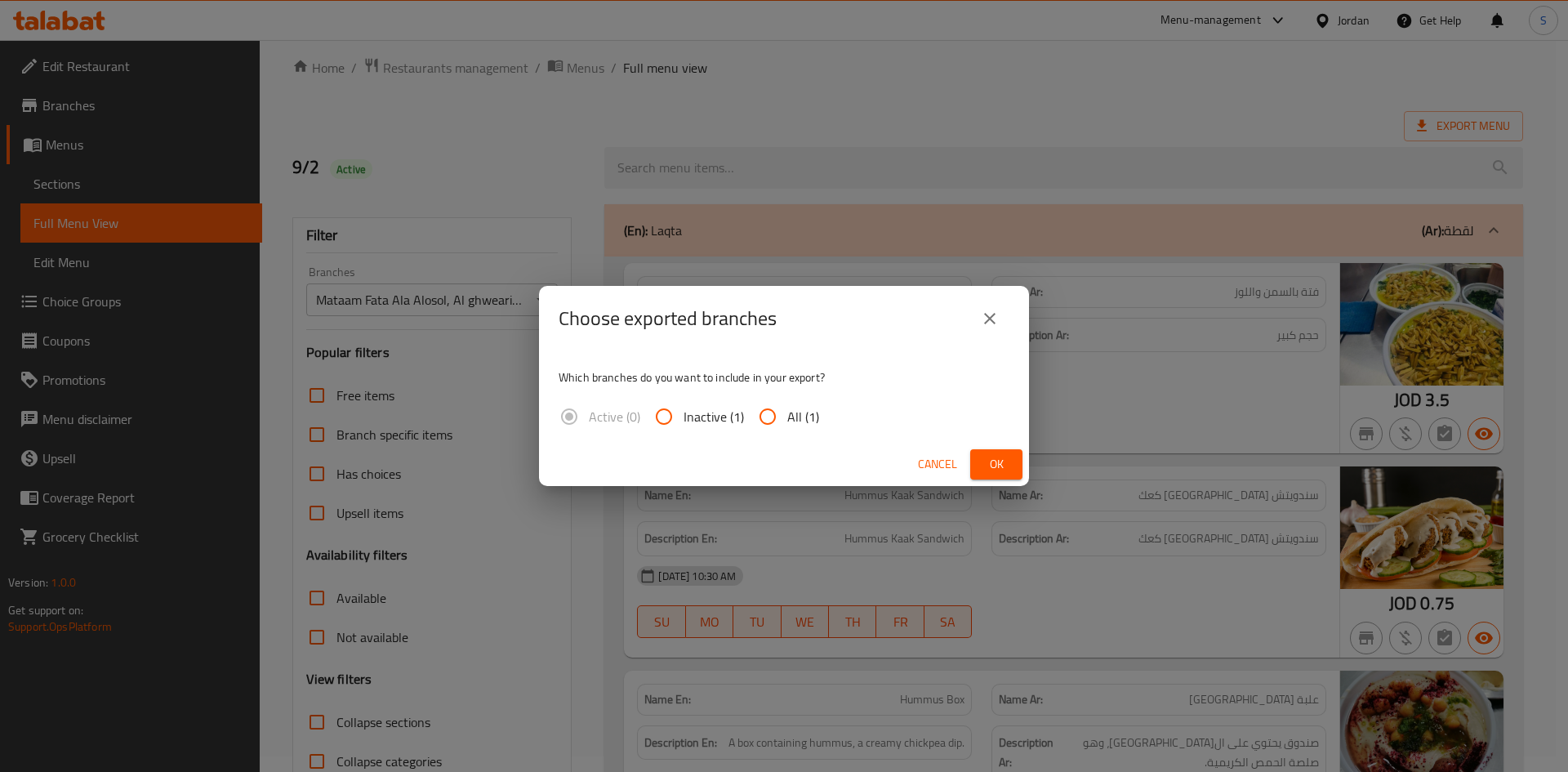
click at [793, 410] on span "All (1)" at bounding box center [803, 417] width 31 height 20
click at [787, 410] on input "All (1)" at bounding box center [768, 417] width 39 height 39
radio input "true"
click at [1004, 468] on span "Ok" at bounding box center [996, 464] width 27 height 21
